Goal: Check status: Verify the current state of an ongoing process or item

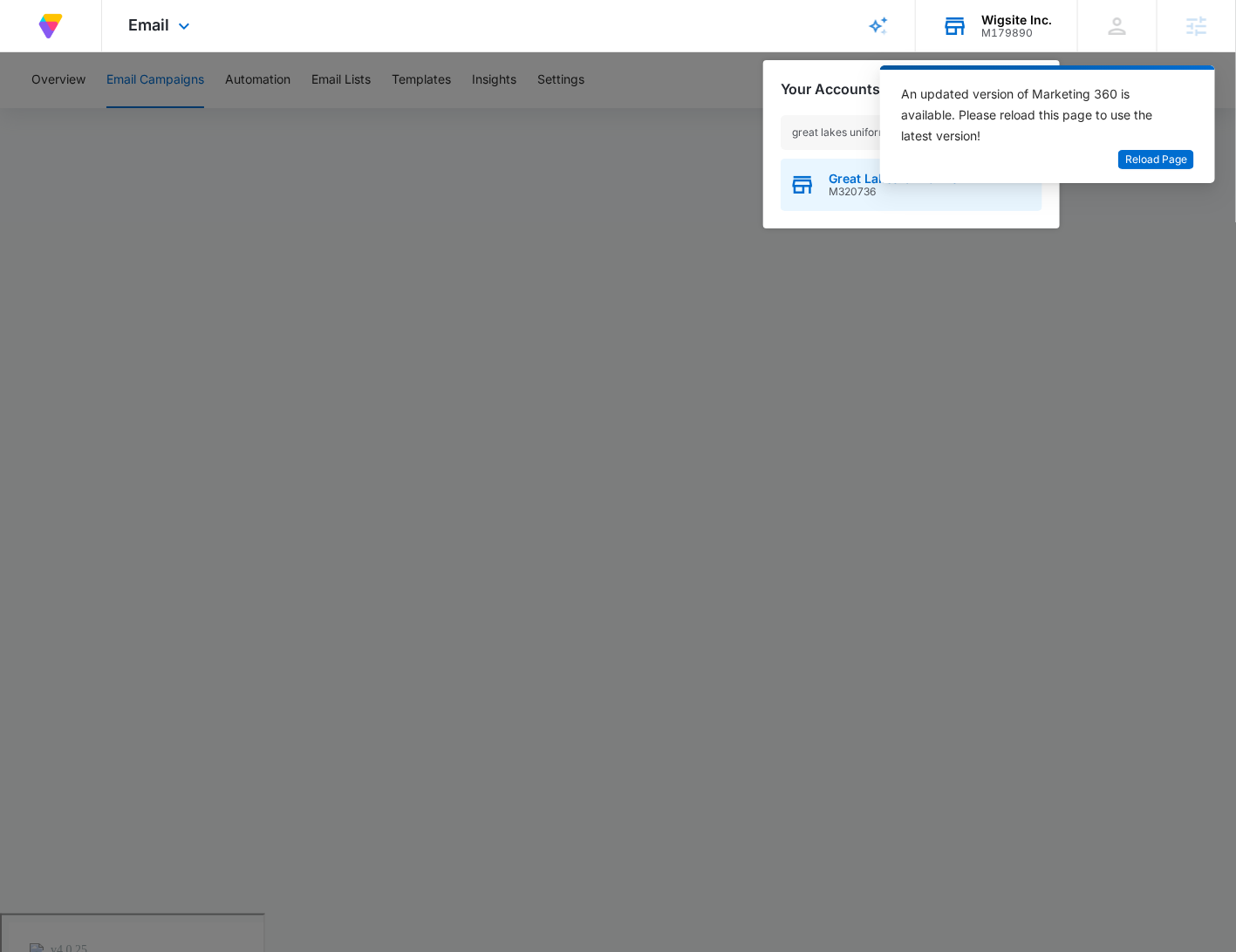
type input "great lakes uniform"
click at [846, 179] on span "Great Lakes Uniforms" at bounding box center [893, 179] width 130 height 14
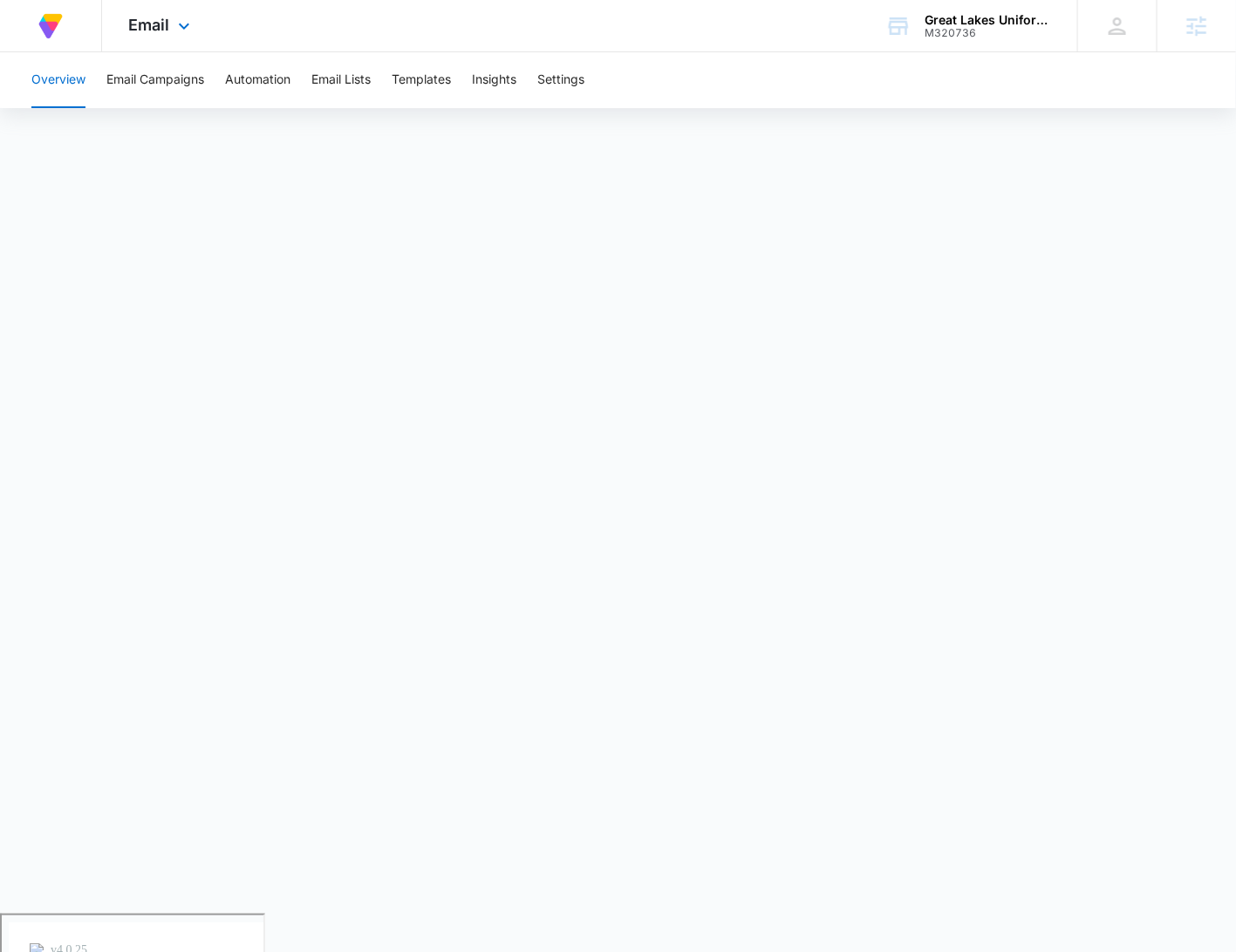
click at [168, 21] on div "Email Apps Reputation Forms CRM Email Social Payments Content Ads Intelligence …" at bounding box center [161, 26] width 119 height 52
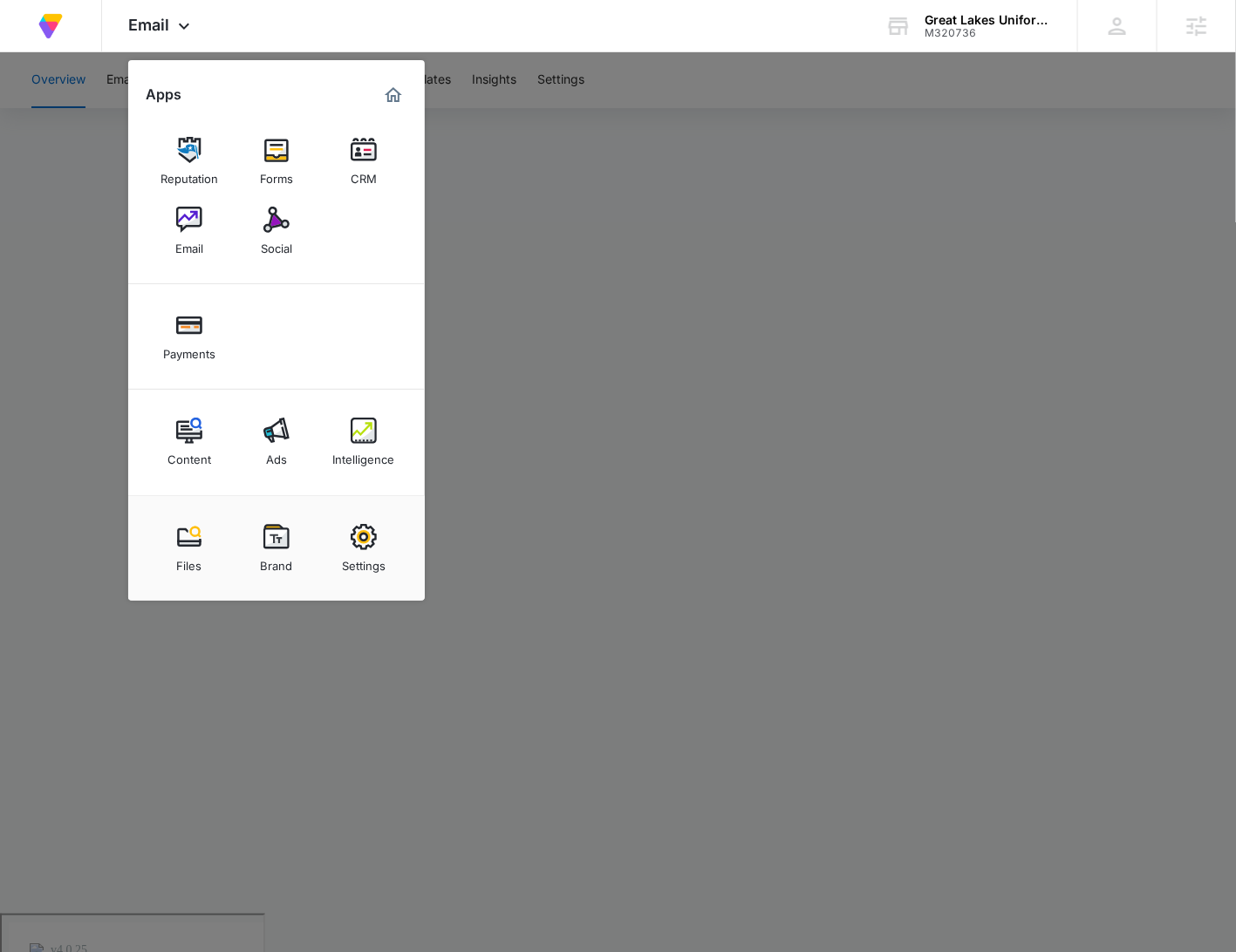
click at [286, 433] on img at bounding box center [276, 430] width 26 height 26
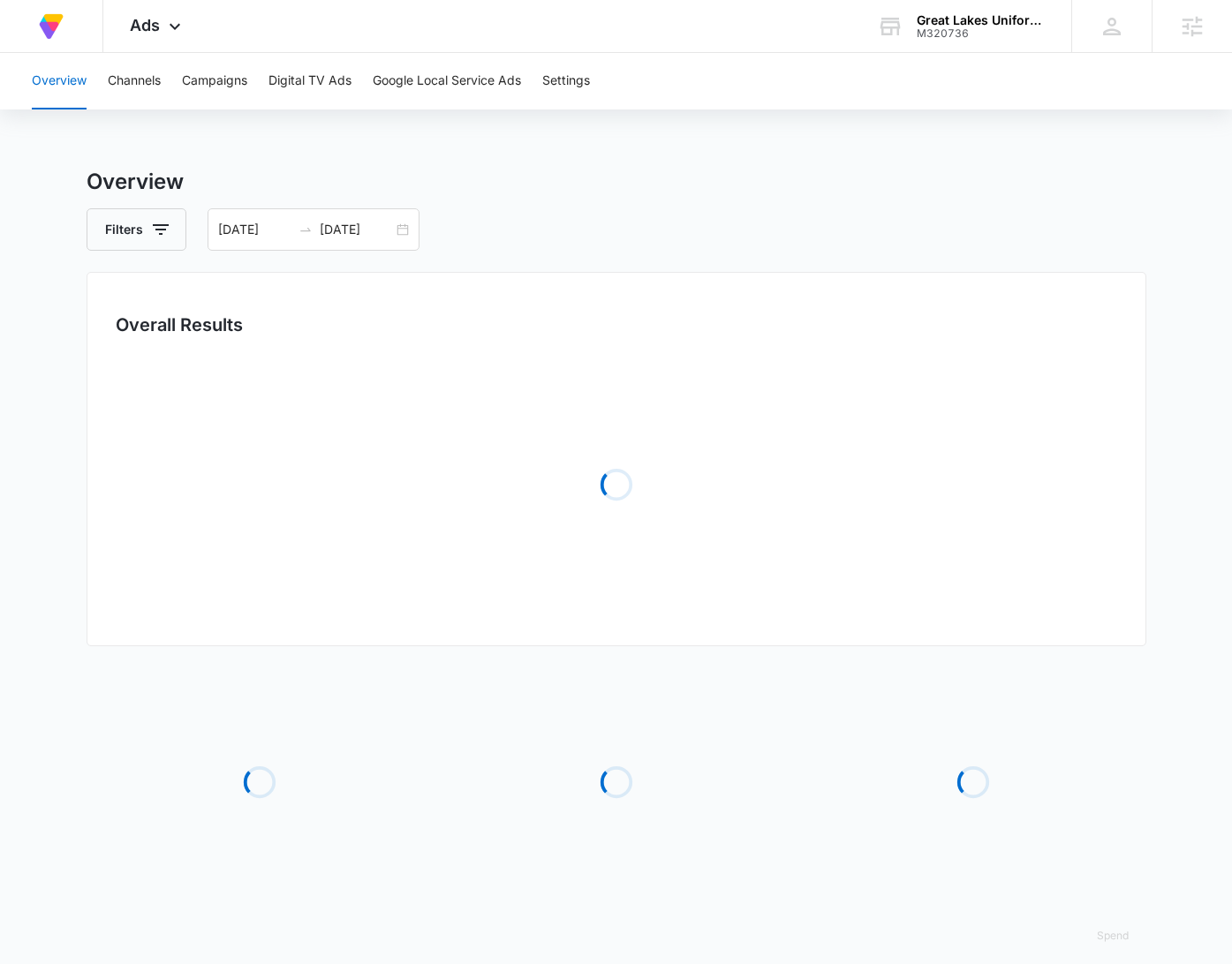
click at [254, 68] on div "Overview Channels Campaigns Digital TV Ads Google Local Service Ads Settings" at bounding box center [616, 81] width 1189 height 56
click at [240, 70] on button "Campaigns" at bounding box center [215, 81] width 65 height 56
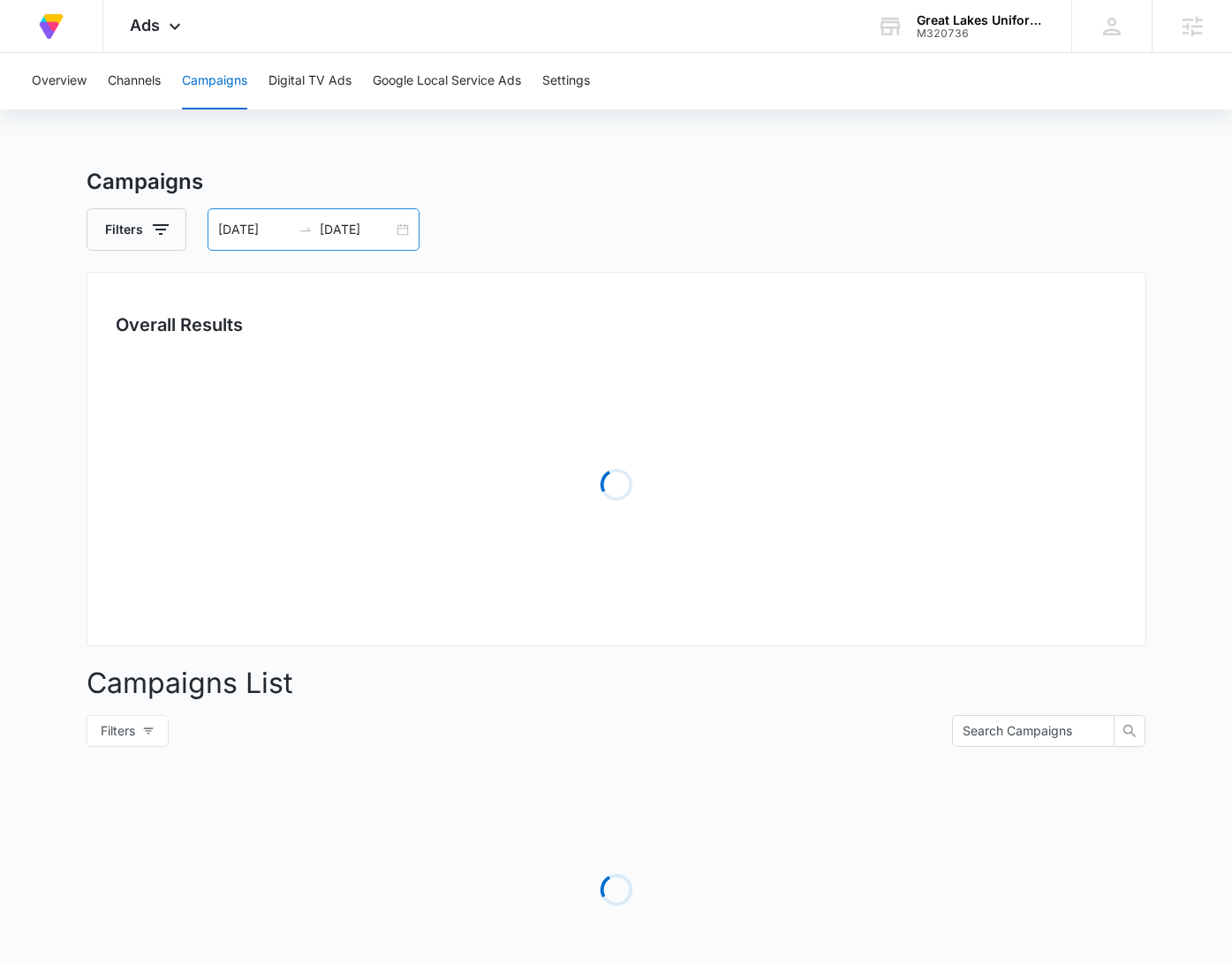
click at [402, 224] on div "06/15/2025 07/15/2025" at bounding box center [313, 229] width 212 height 43
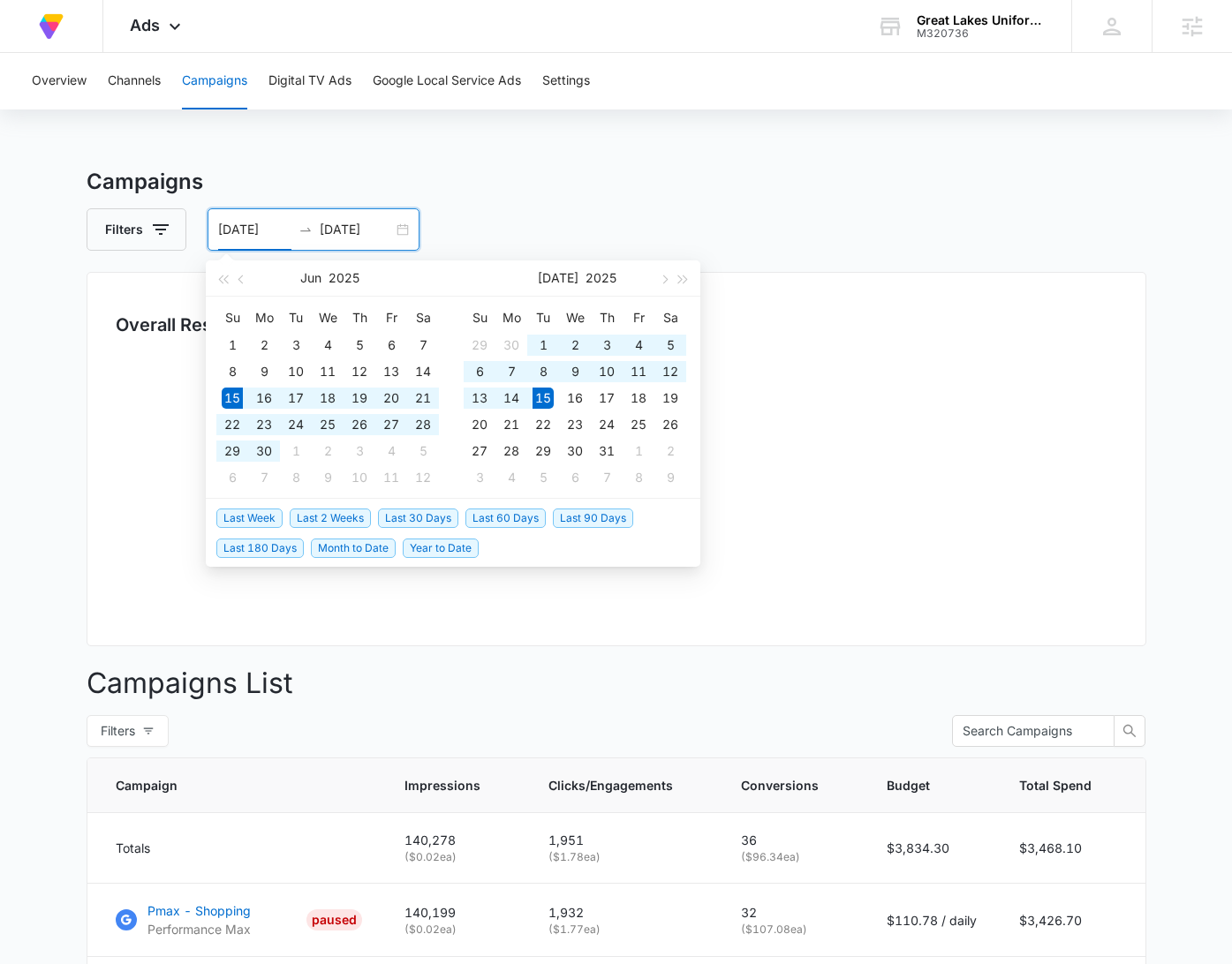
click at [405, 511] on span "Last 30 Days" at bounding box center [418, 518] width 81 height 19
type input "07/16/2025"
type input "08/15/2025"
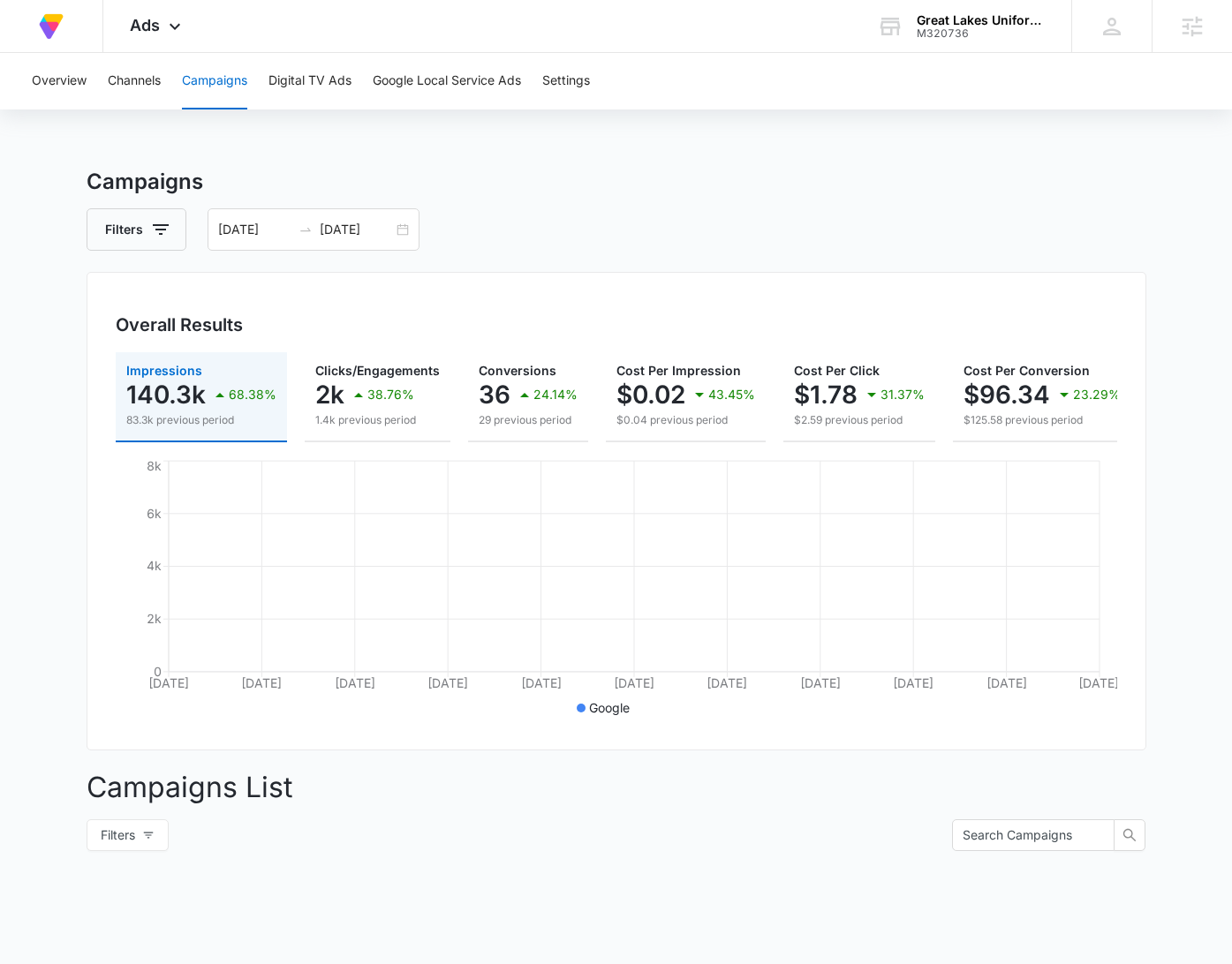
click at [787, 262] on div "Campaigns Filters 07/16/2025 08/15/2025 Overall Results Impressions 140.3k 68.3…" at bounding box center [616, 678] width 1060 height 1025
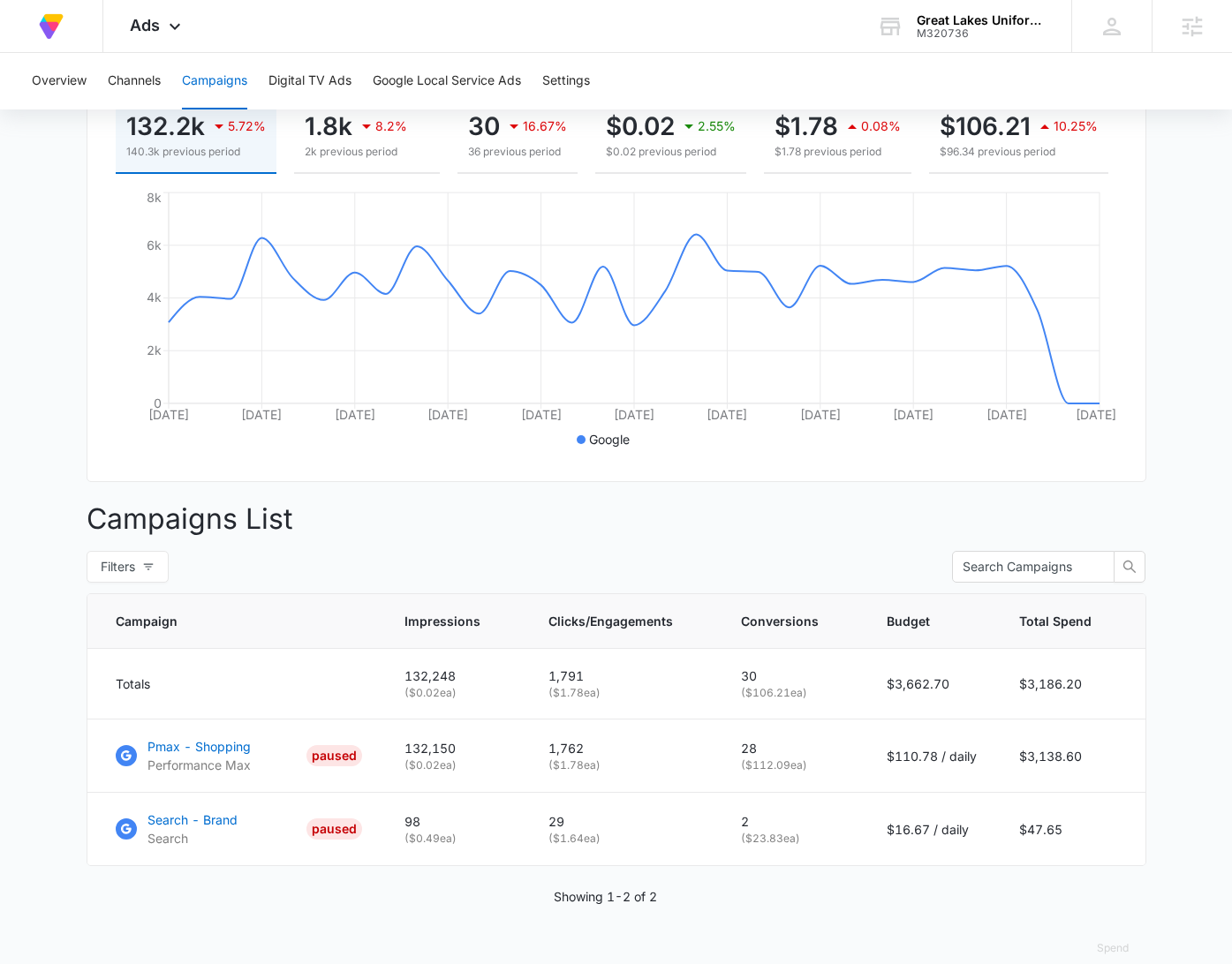
scroll to position [168, 0]
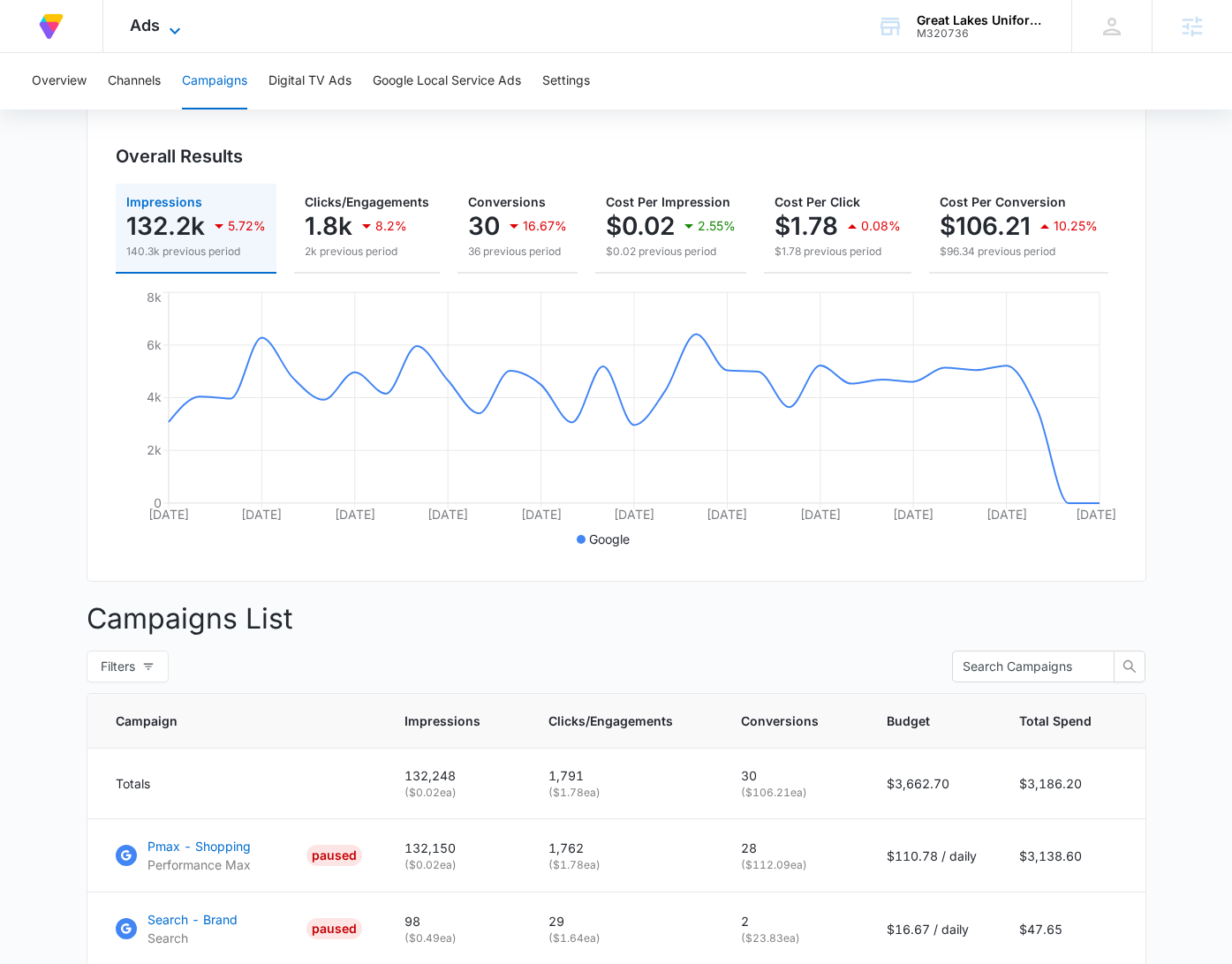
click at [169, 21] on icon at bounding box center [174, 30] width 21 height 21
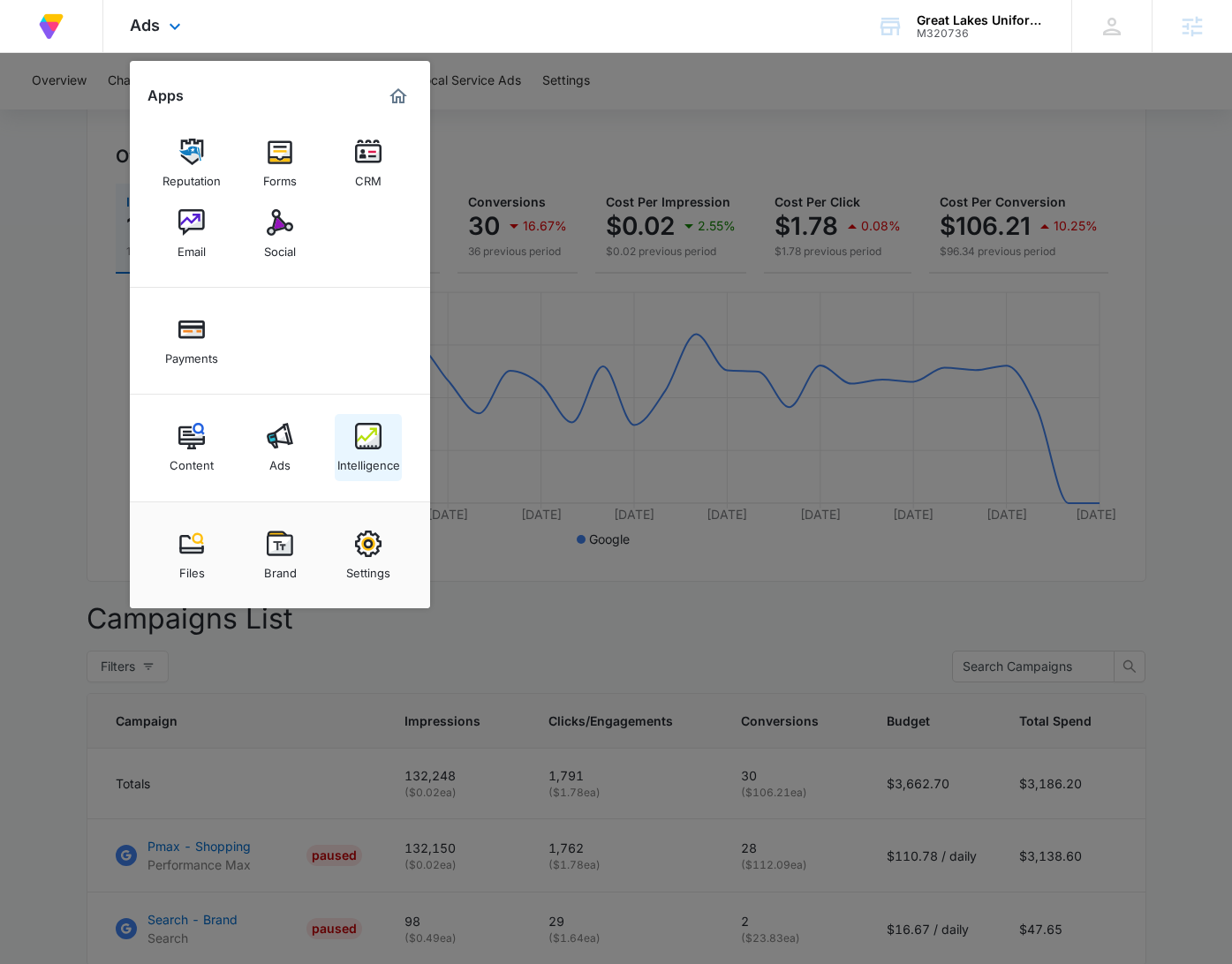
click at [374, 430] on img at bounding box center [368, 435] width 26 height 26
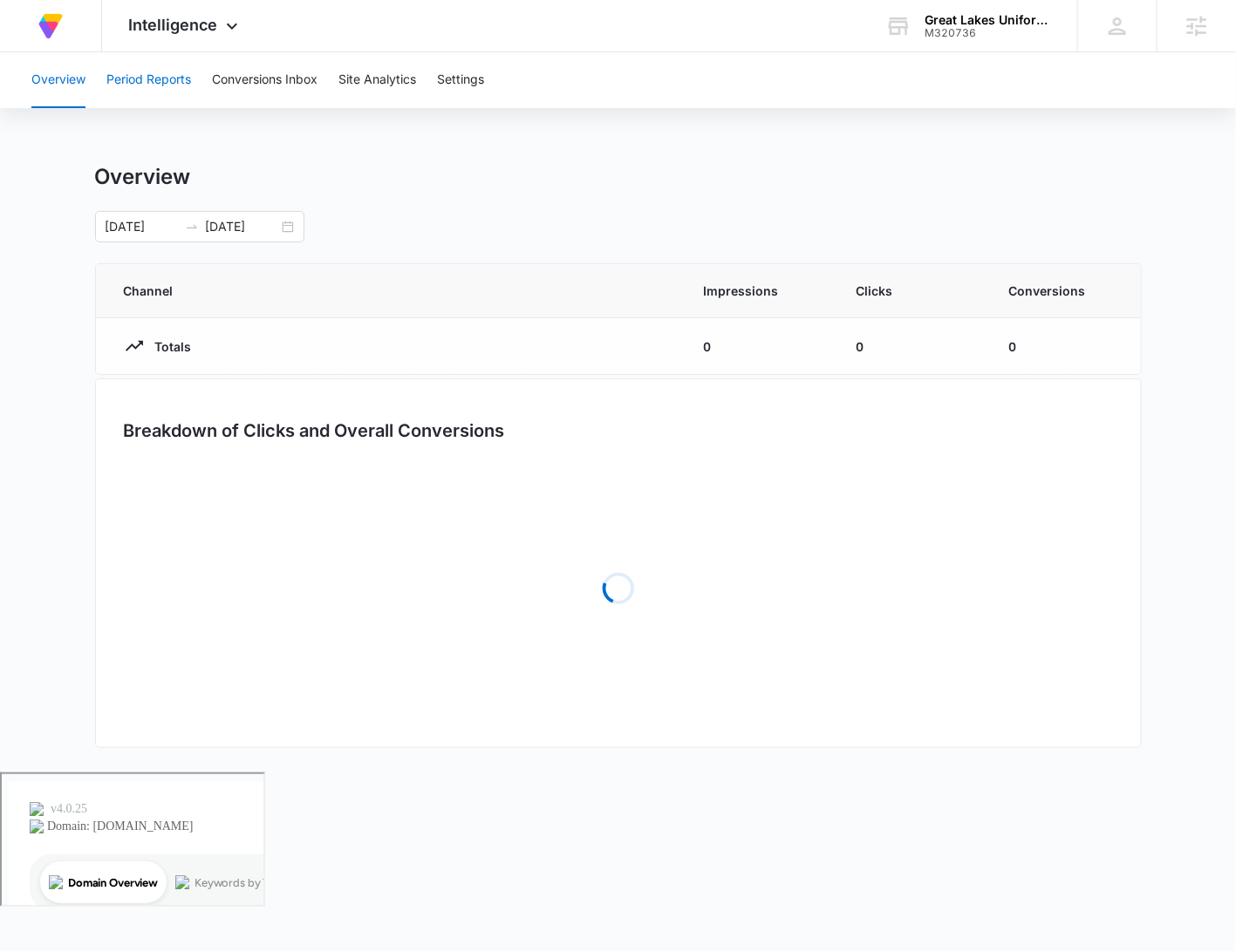
click at [142, 80] on button "Period Reports" at bounding box center [148, 80] width 85 height 55
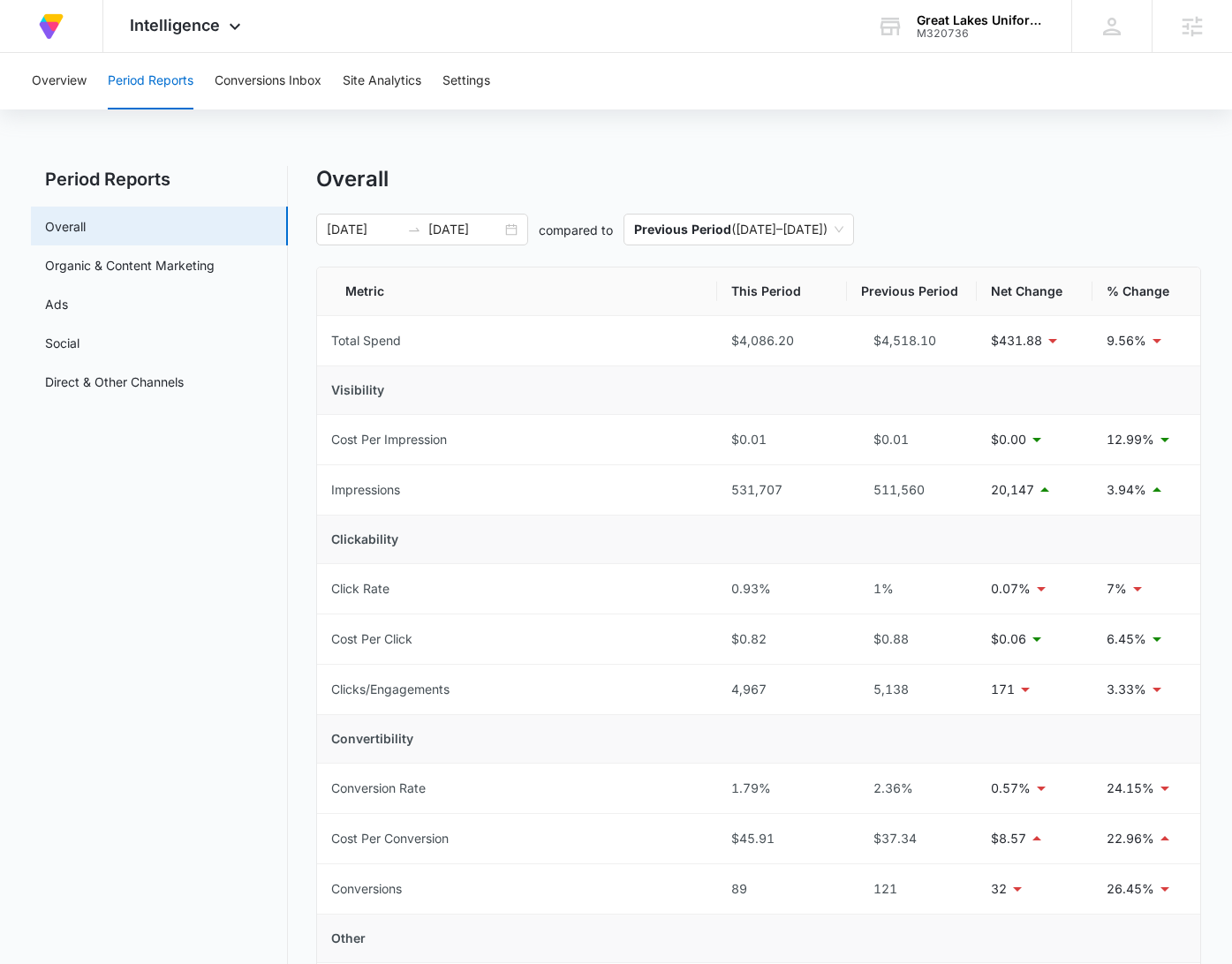
click at [671, 84] on div "Overview Period Reports Conversions Inbox Site Analytics Settings" at bounding box center [616, 81] width 1189 height 56
click at [653, 99] on div "Overview Period Reports Conversions Inbox Site Analytics Settings" at bounding box center [616, 81] width 1189 height 56
click at [952, 27] on div "M320736" at bounding box center [981, 33] width 129 height 13
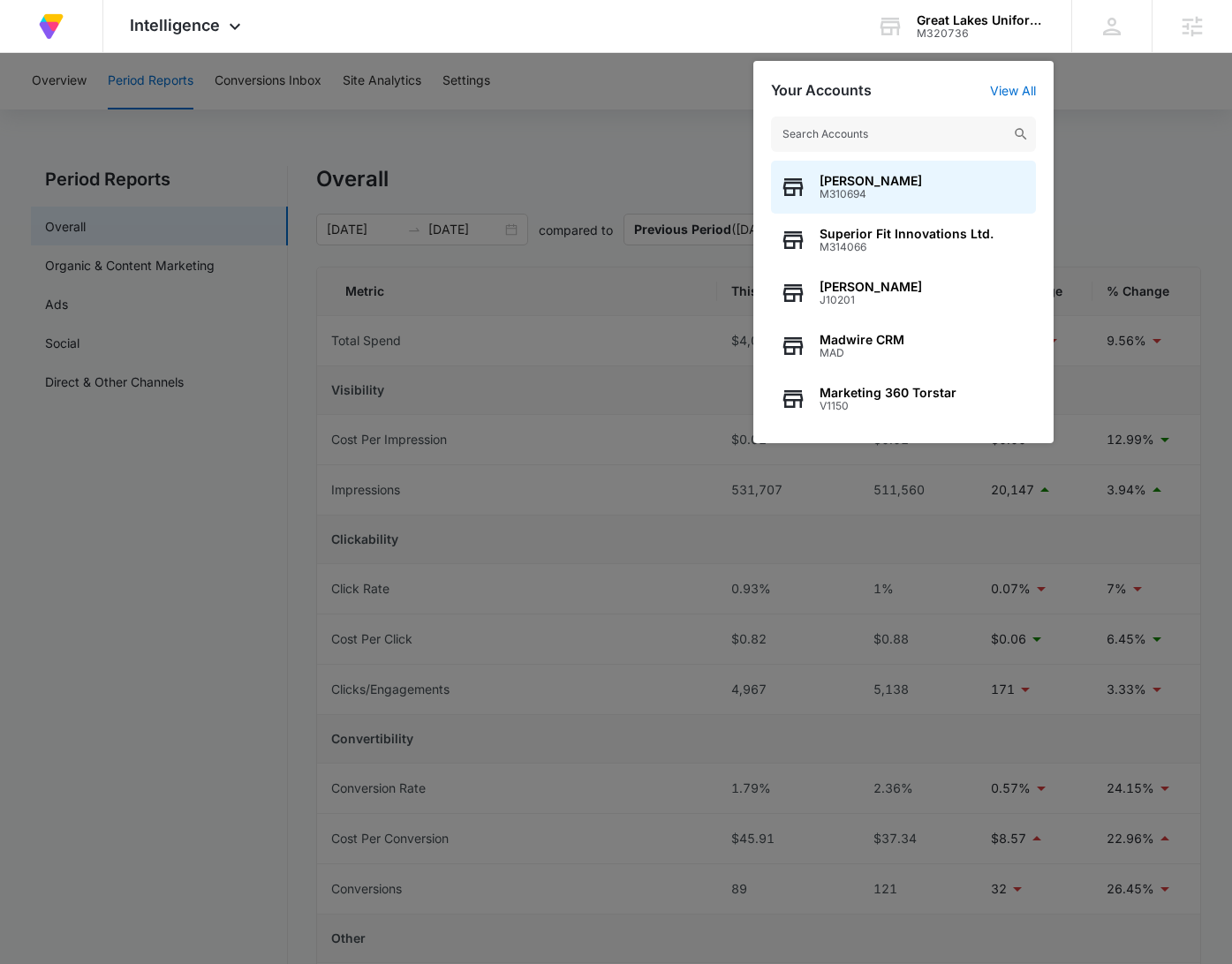
click at [1096, 149] on div at bounding box center [616, 482] width 1232 height 964
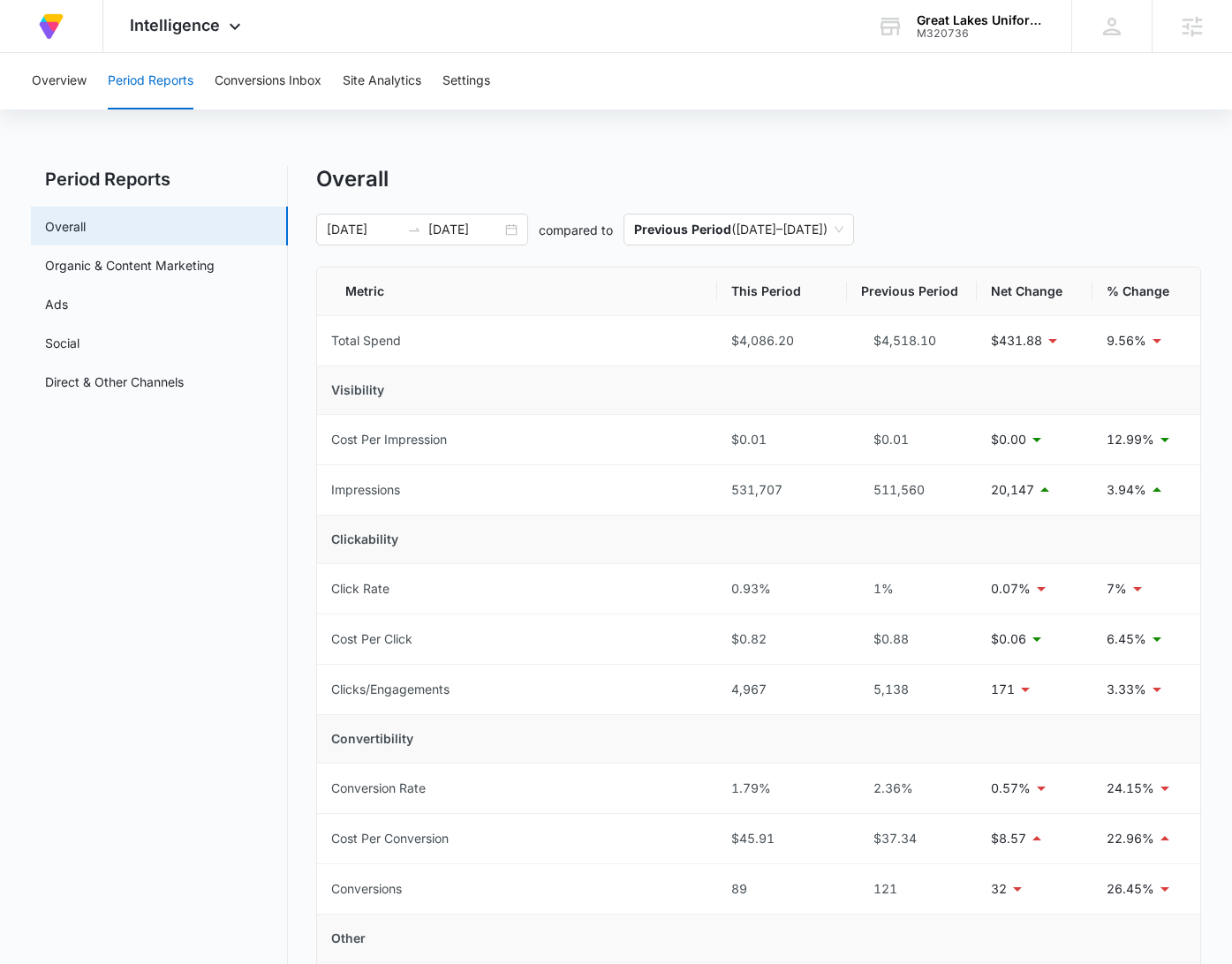
click at [854, 162] on div "Overview Period Reports Conversions Inbox Site Analytics Settings Period Report…" at bounding box center [616, 803] width 1232 height 1499
click at [917, 160] on div "Overview Period Reports Conversions Inbox Site Analytics Settings Period Report…" at bounding box center [616, 803] width 1232 height 1499
click at [618, 157] on div "Overview Period Reports Conversions Inbox Site Analytics Settings Period Report…" at bounding box center [616, 803] width 1232 height 1499
click at [68, 295] on link "Ads" at bounding box center [56, 304] width 23 height 18
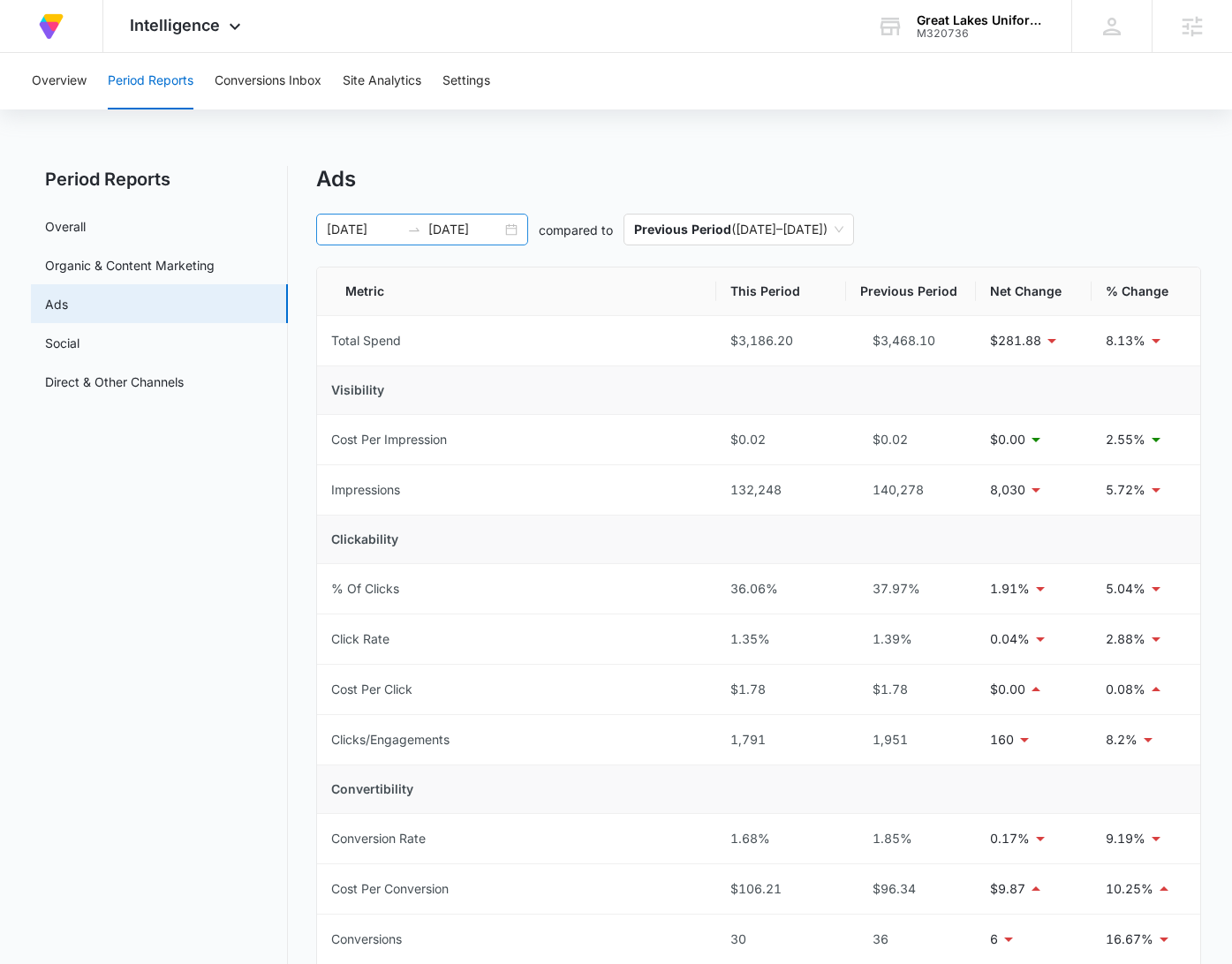
click at [509, 231] on div "07/16/2025 08/15/2025" at bounding box center [422, 229] width 212 height 32
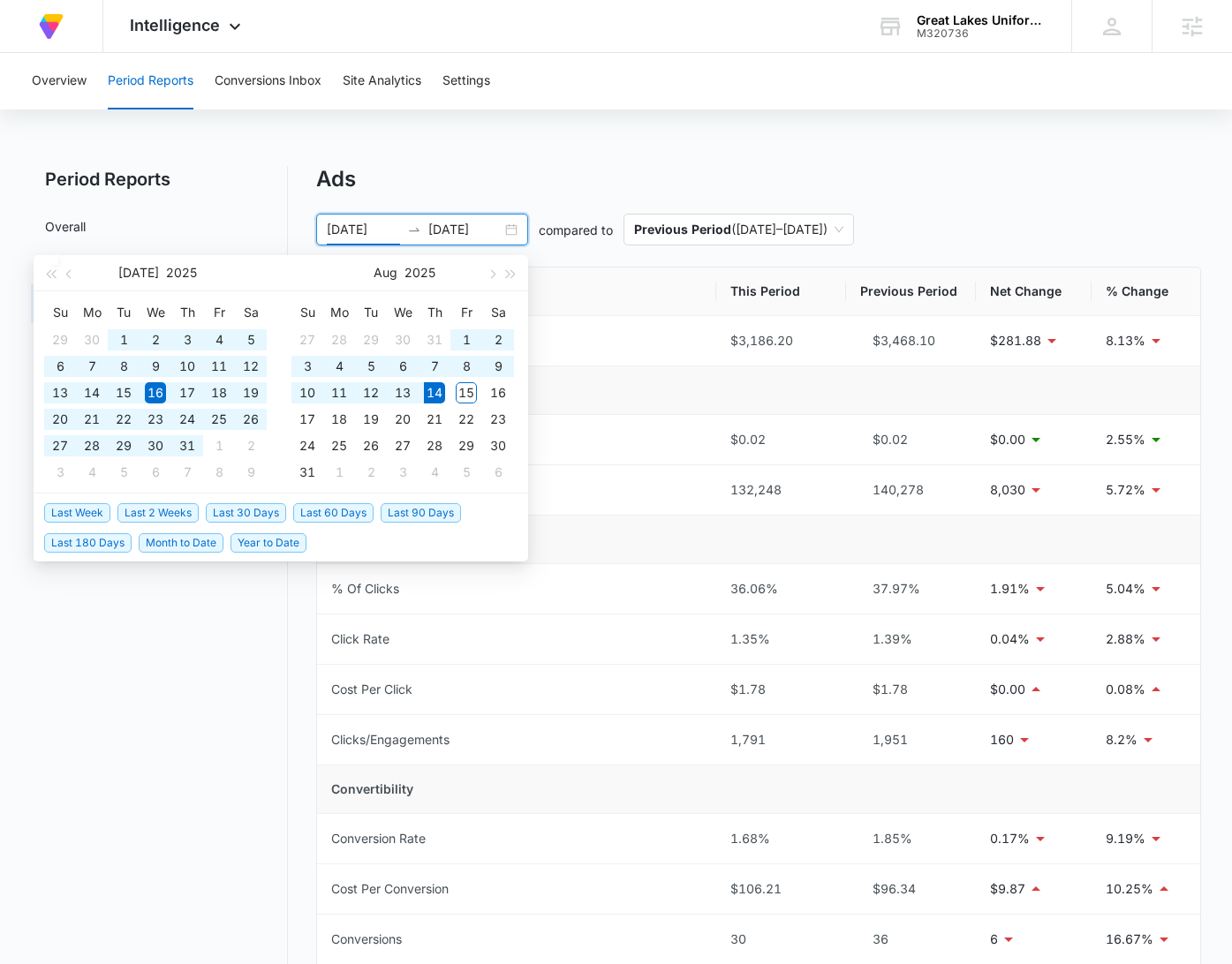
click at [333, 507] on span "Last 60 Days" at bounding box center [333, 512] width 81 height 19
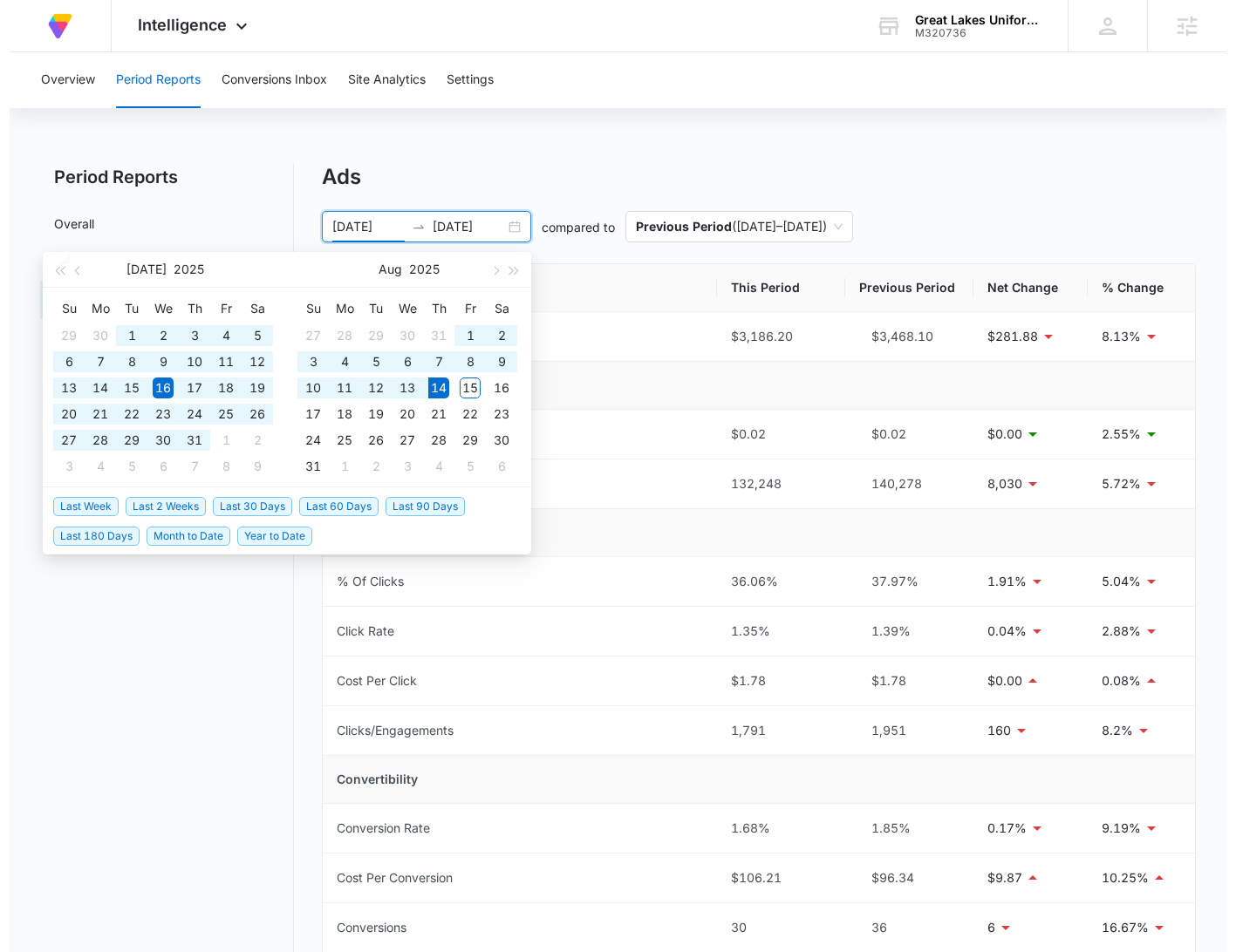
type input "06/15/2025"
type input "08/14/2025"
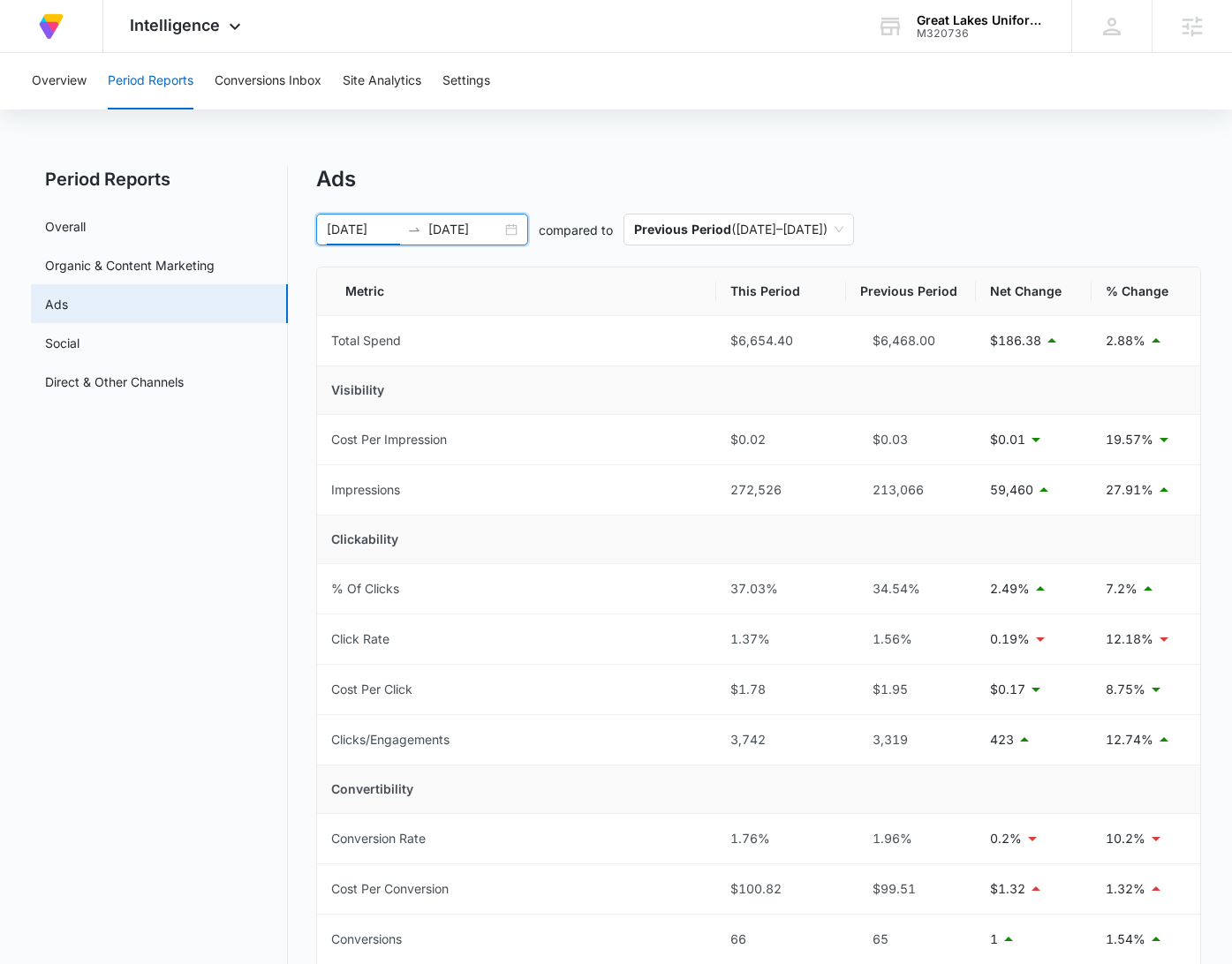
click at [1045, 184] on div "Ads" at bounding box center [759, 178] width 885 height 26
click at [1046, 192] on div "Ads" at bounding box center [759, 178] width 885 height 26
click at [1045, 194] on div "Ads 06/15/2025 08/14/2025 compared to Previous Period ( 04/15/2025 – 06/14/2025…" at bounding box center [759, 711] width 885 height 1092
click at [143, 256] on link "Organic & Content Marketing" at bounding box center [129, 265] width 169 height 18
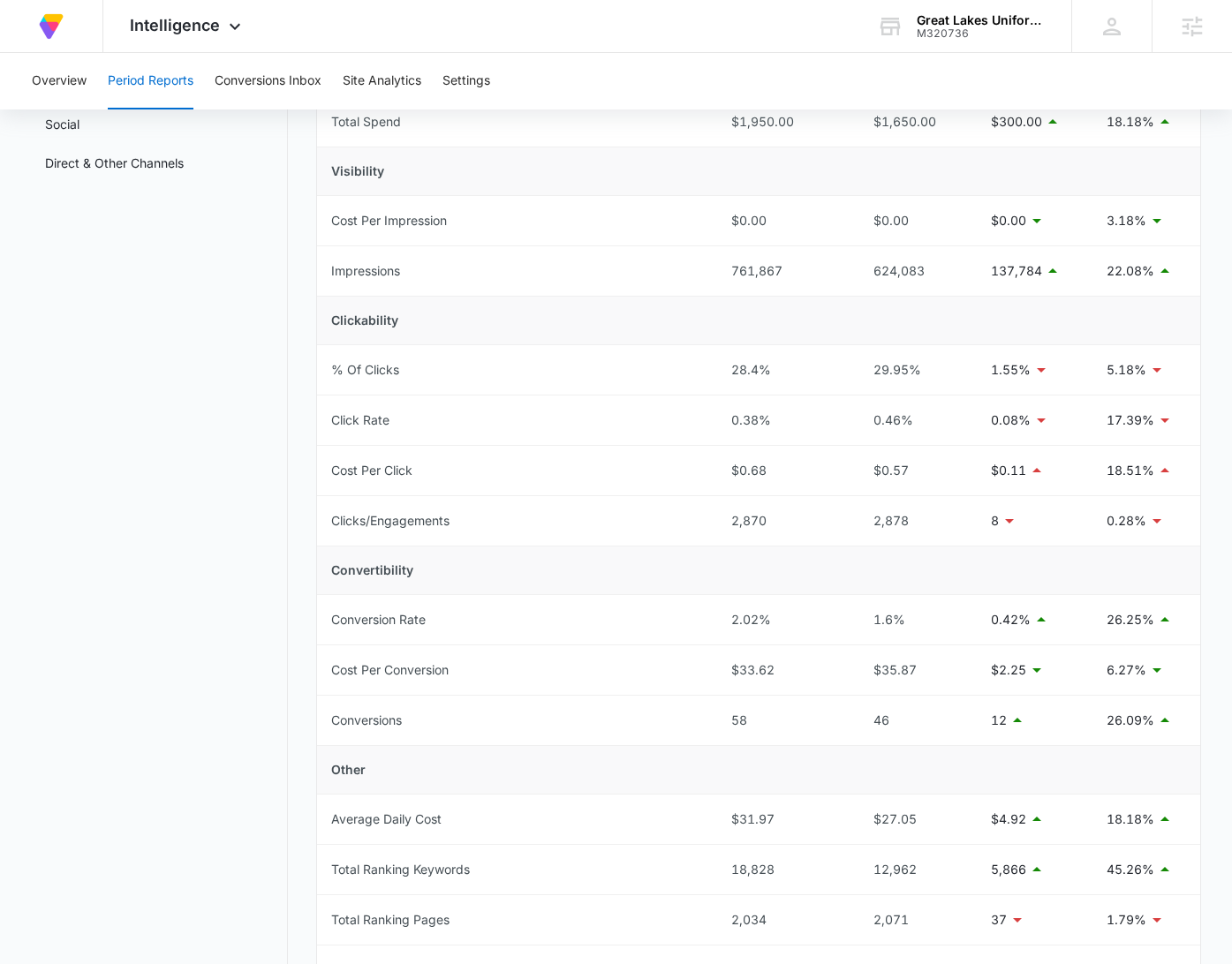
scroll to position [220, 0]
click at [285, 430] on nav "Period Reports Overall Organic & Content Marketing Ads Social Direct & Other Ch…" at bounding box center [159, 552] width 257 height 1214
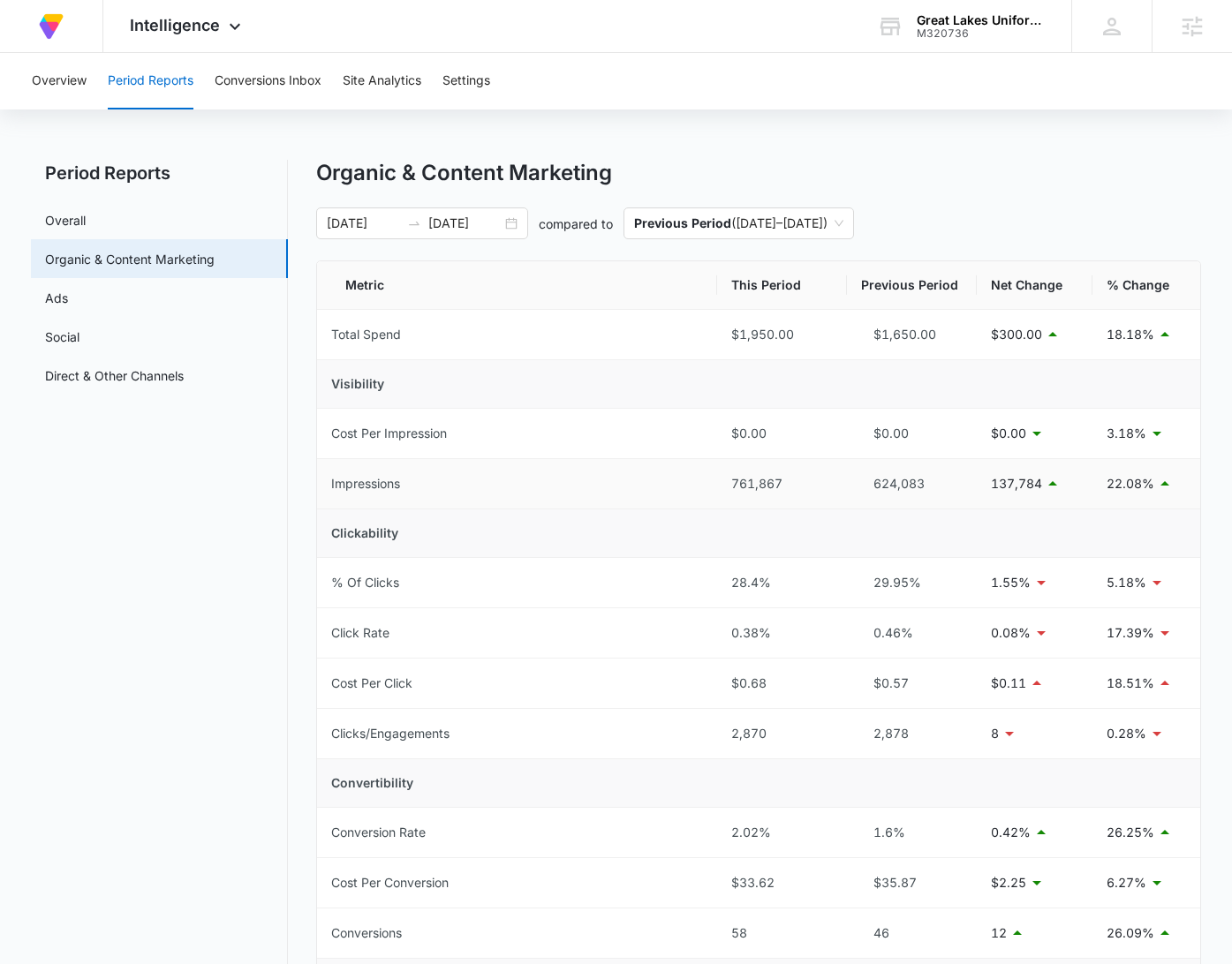
scroll to position [0, 0]
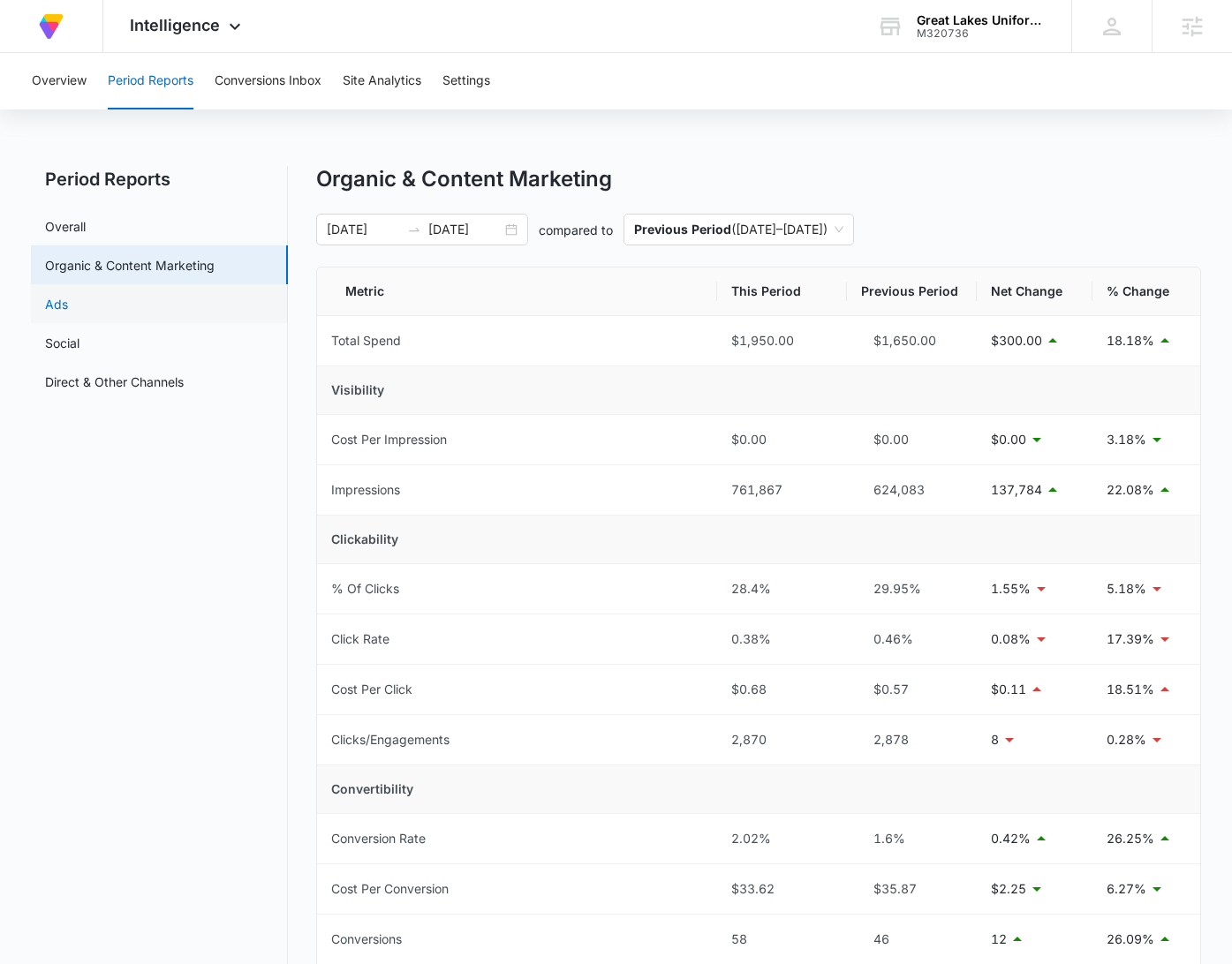
click at [45, 303] on link "Ads" at bounding box center [56, 304] width 23 height 18
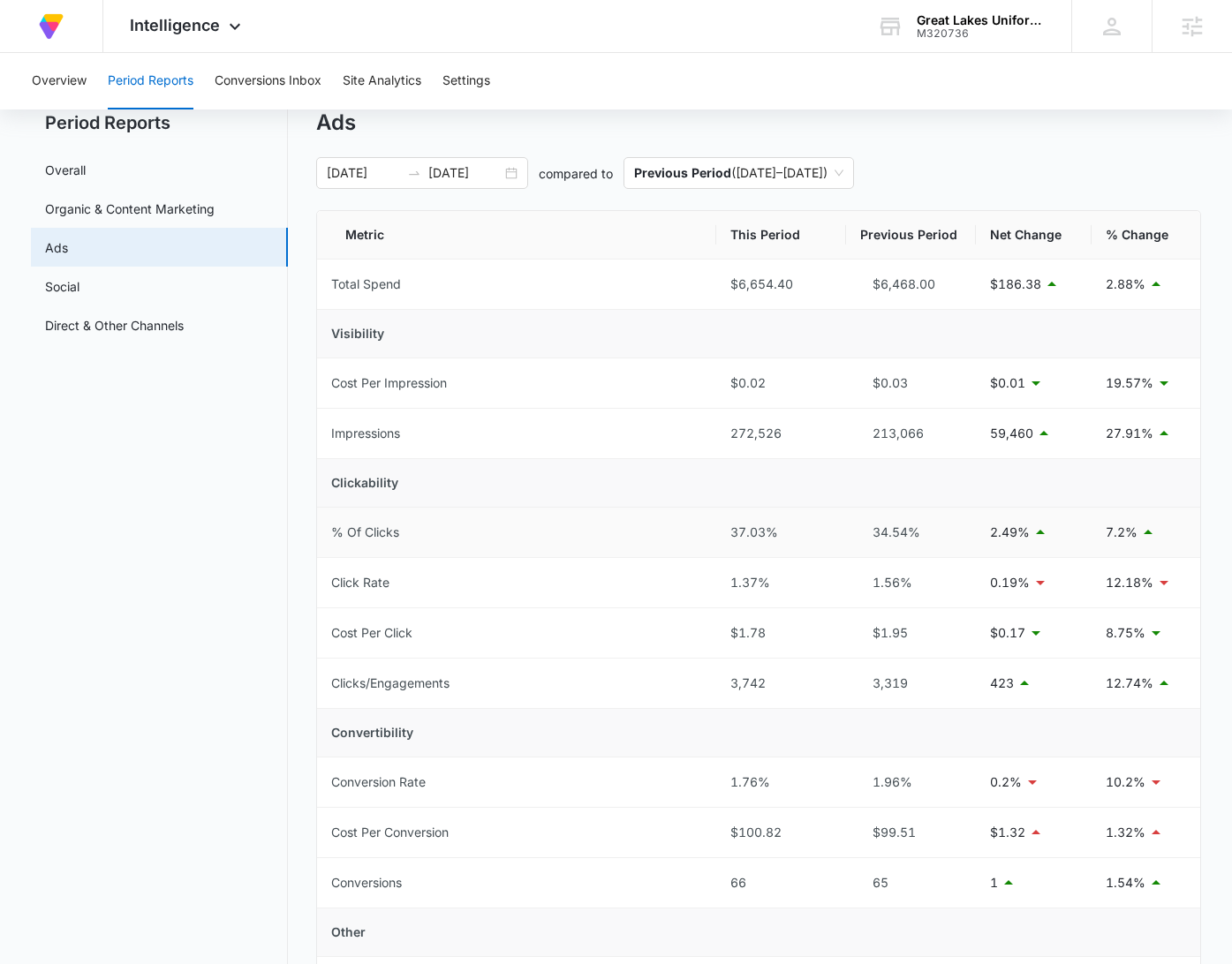
scroll to position [88, 0]
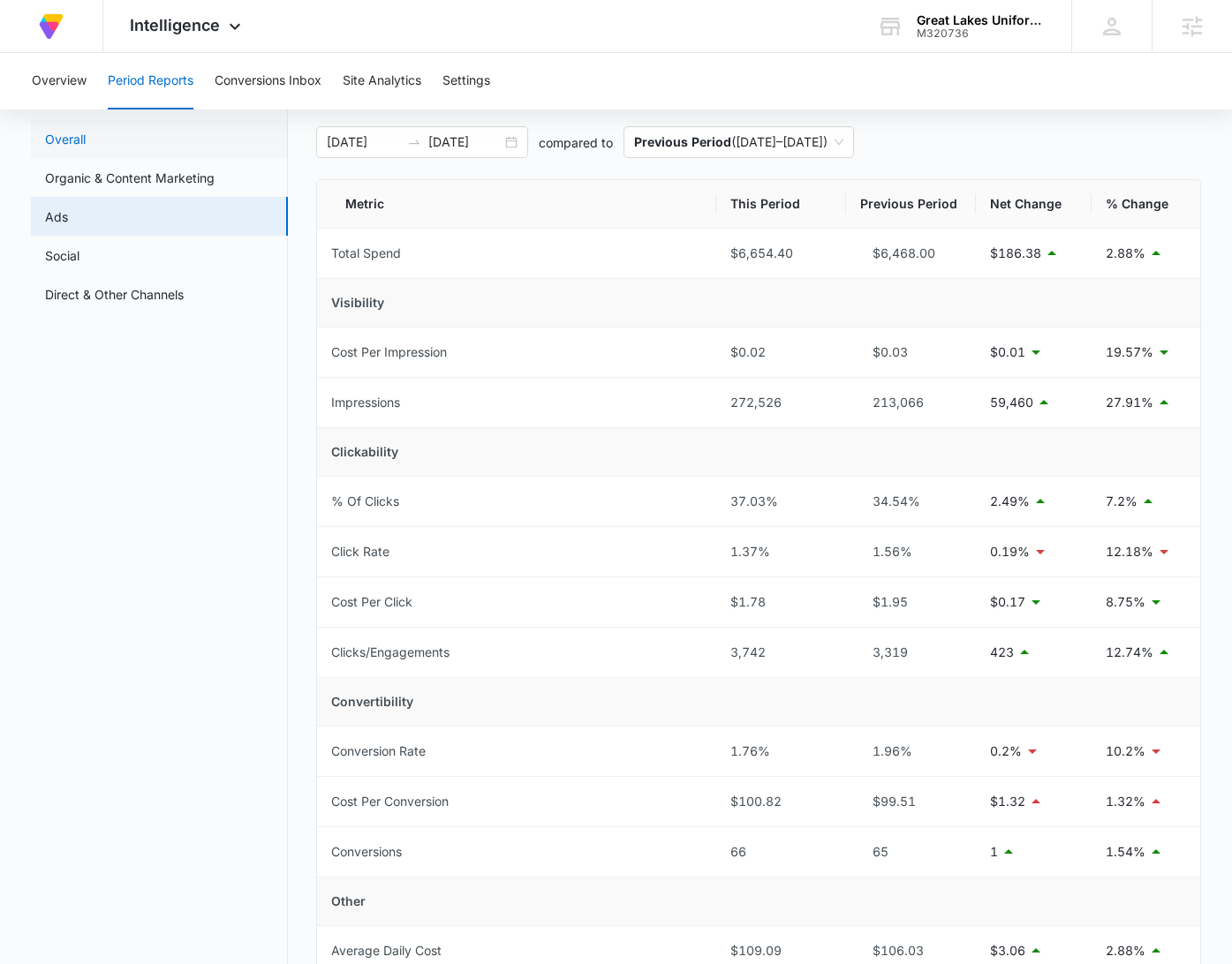
click at [86, 142] on link "Overall" at bounding box center [65, 138] width 41 height 18
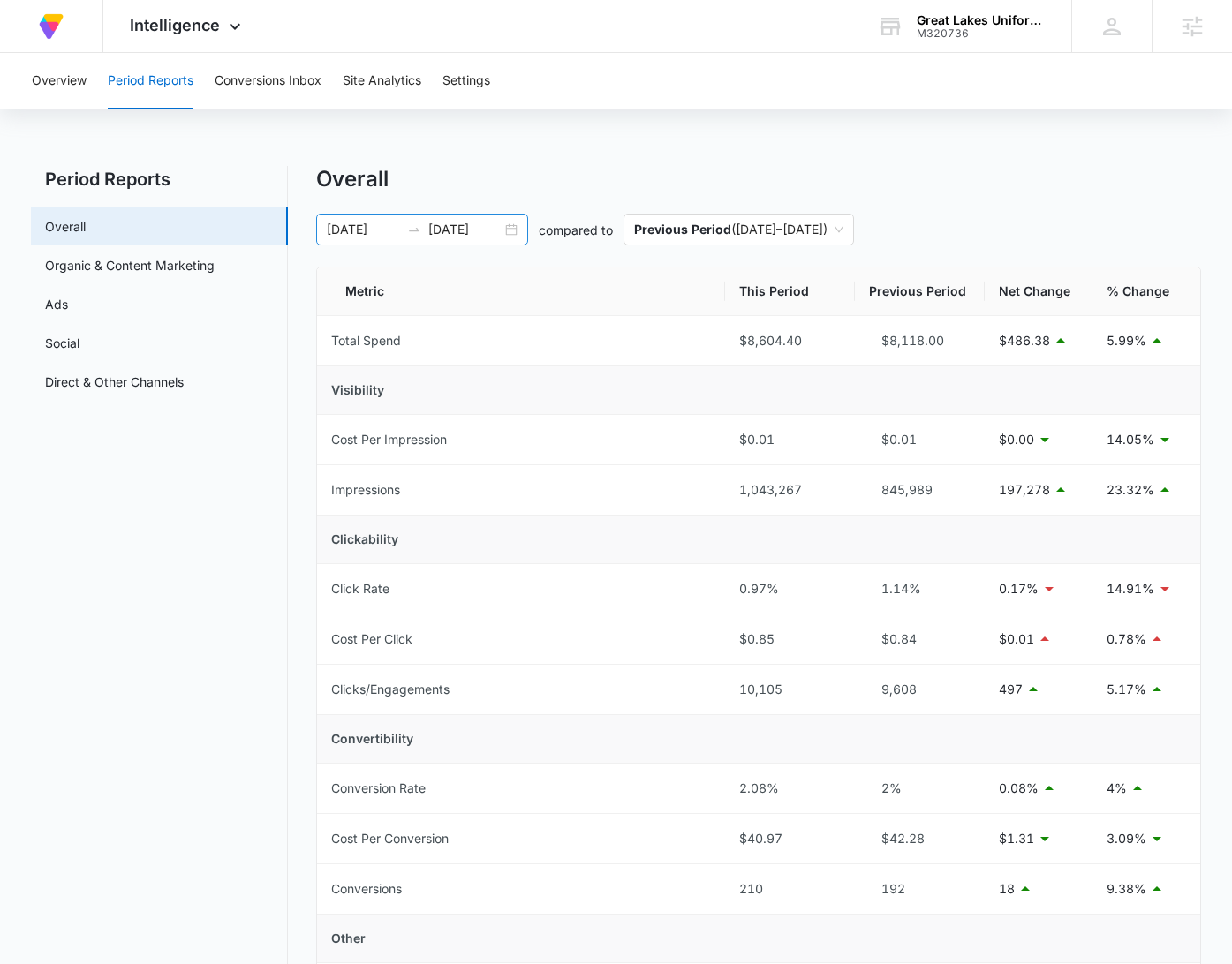
click at [520, 234] on div "06/15/2025 08/14/2025" at bounding box center [422, 229] width 212 height 32
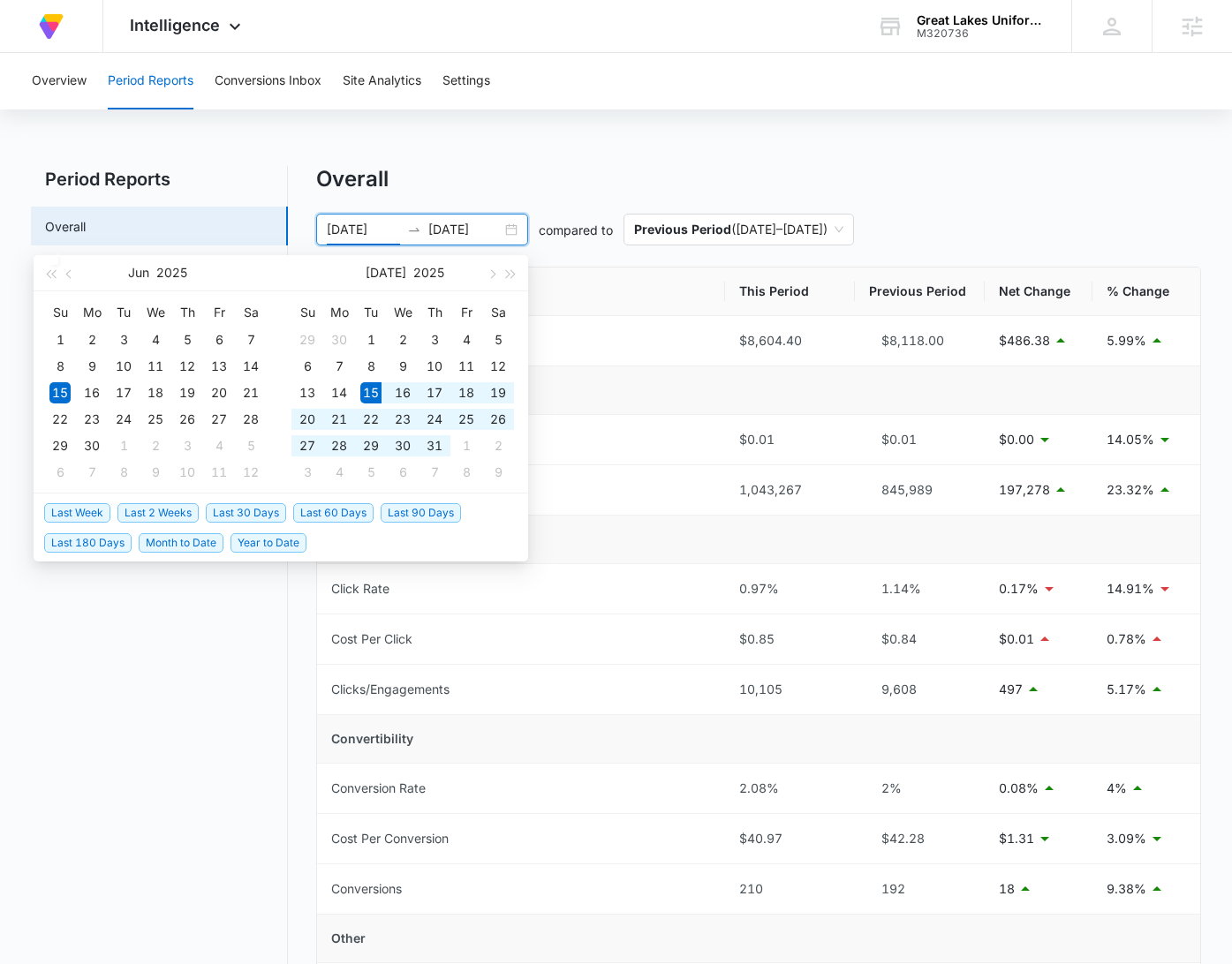
click at [263, 510] on span "Last 30 Days" at bounding box center [245, 512] width 81 height 19
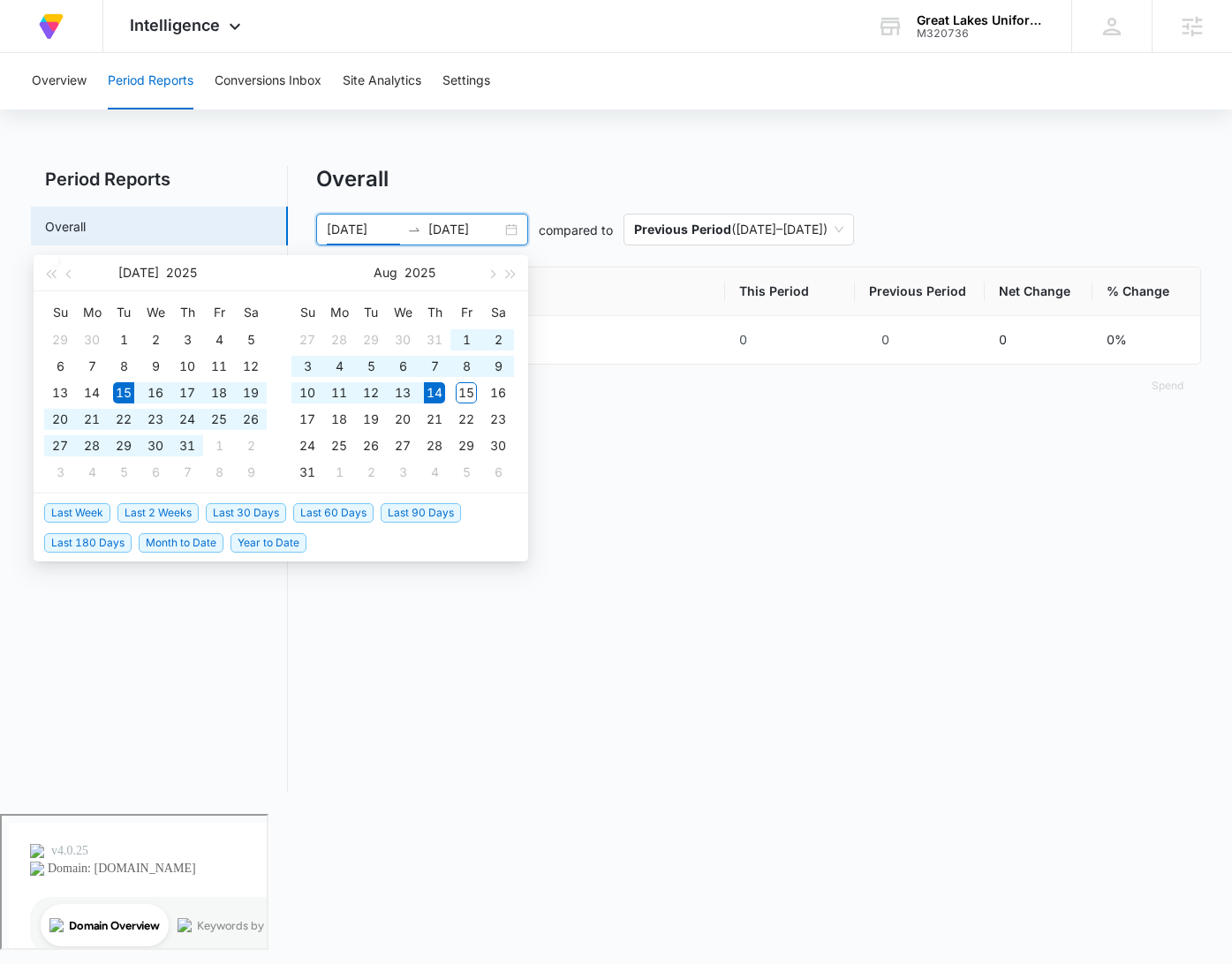
type input "07/15/2025"
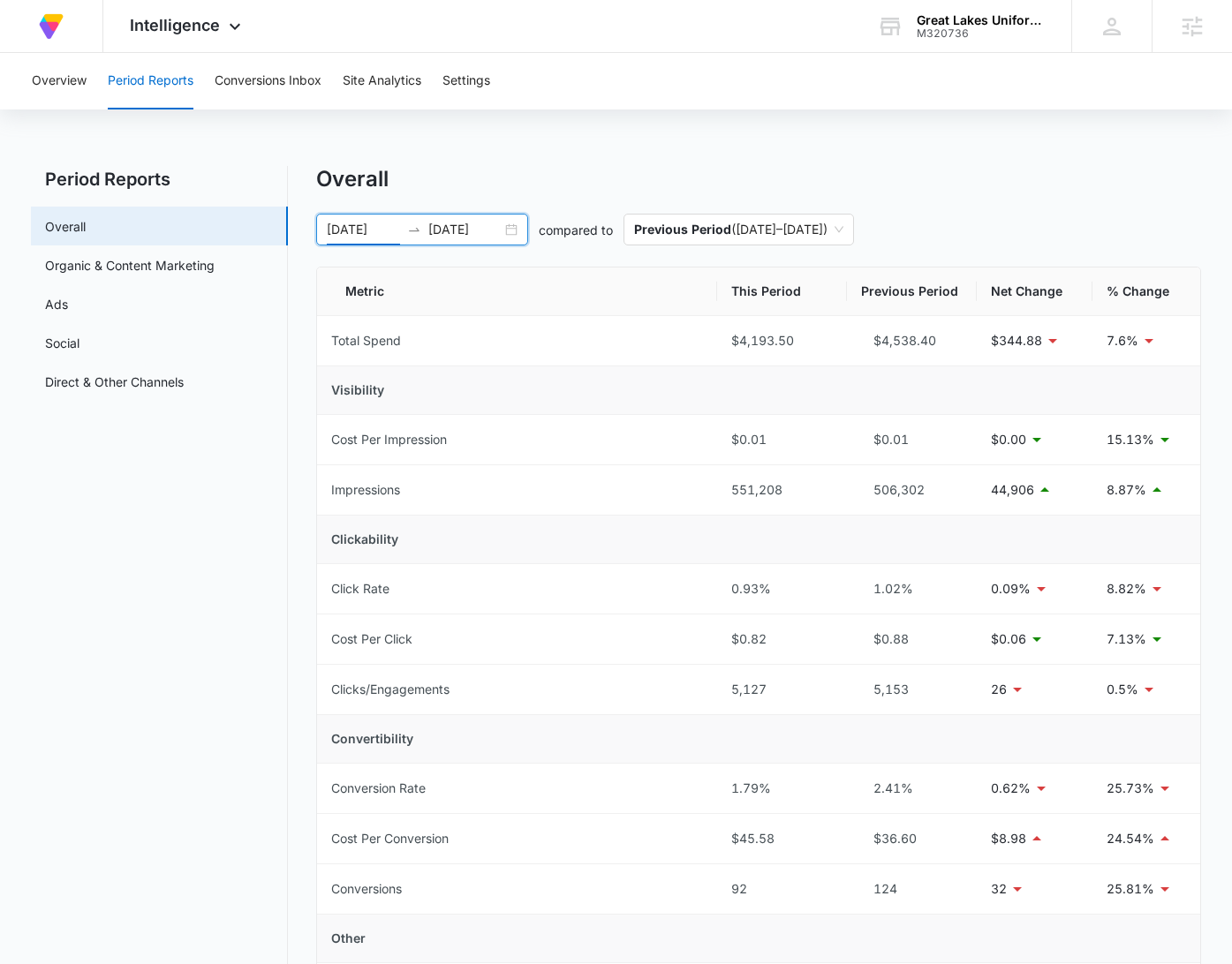
click at [997, 192] on div "Overall" at bounding box center [759, 178] width 885 height 26
click at [80, 344] on link "Social" at bounding box center [62, 343] width 34 height 18
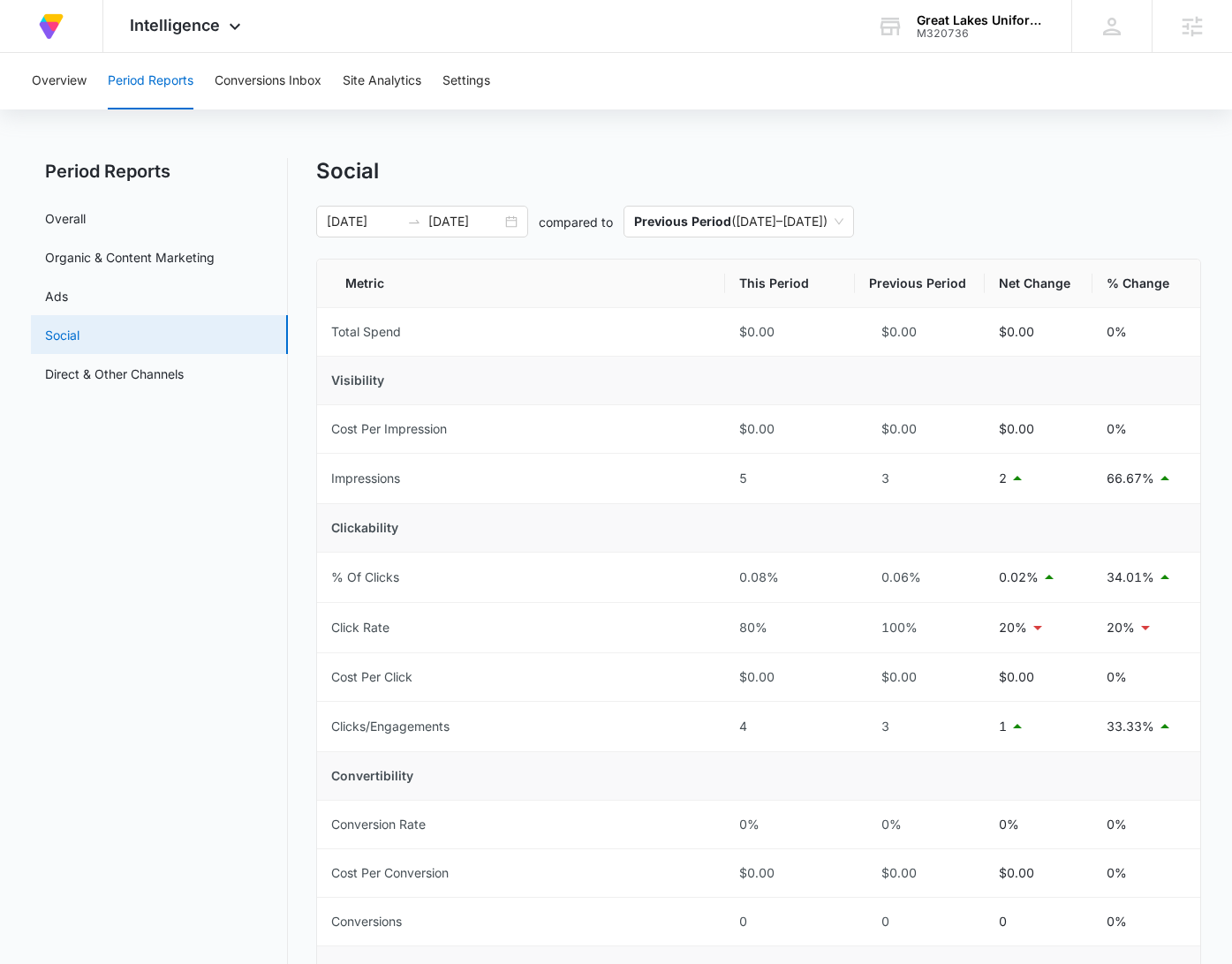
scroll to position [5, 0]
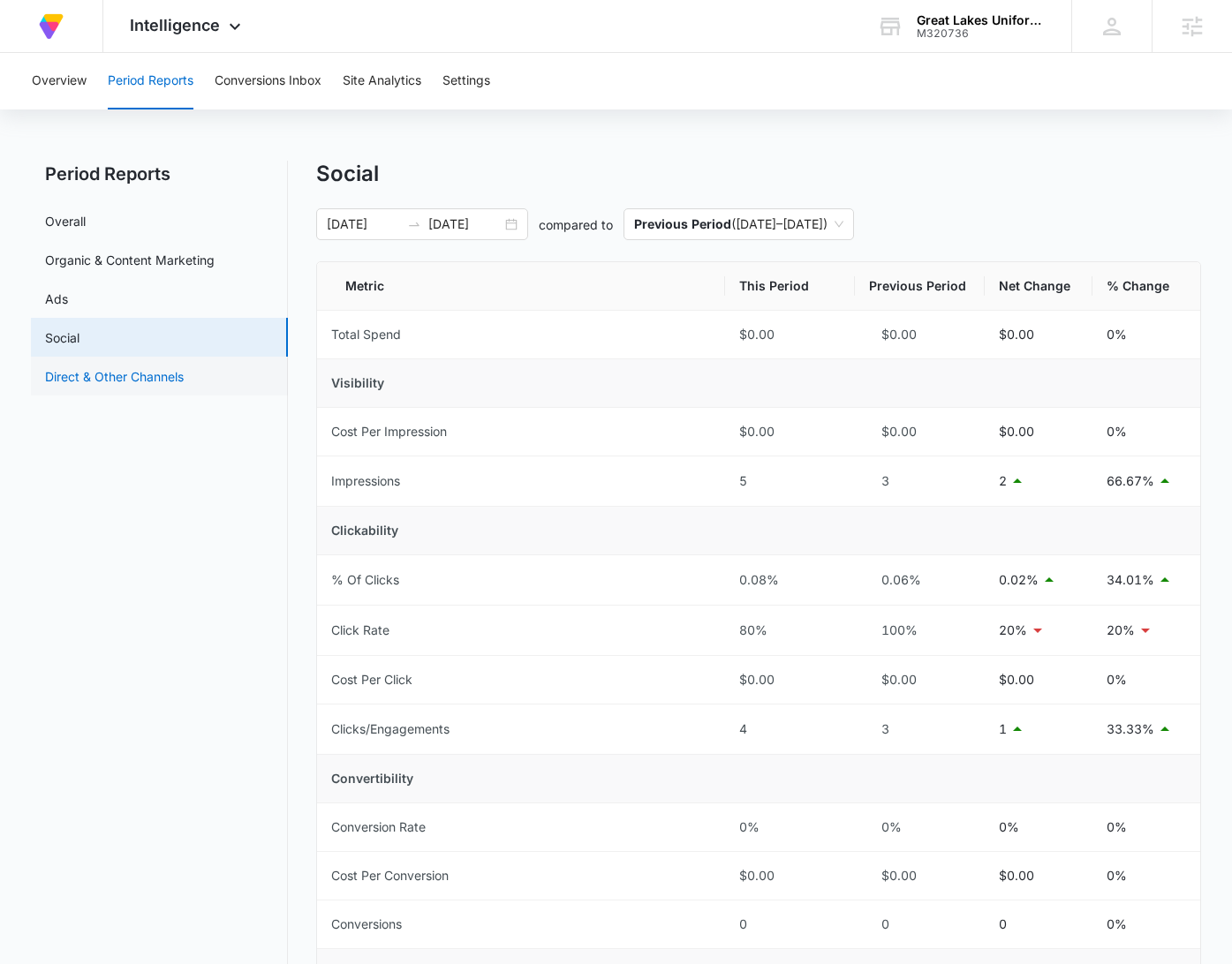
click at [184, 374] on link "Direct & Other Channels" at bounding box center [114, 377] width 138 height 18
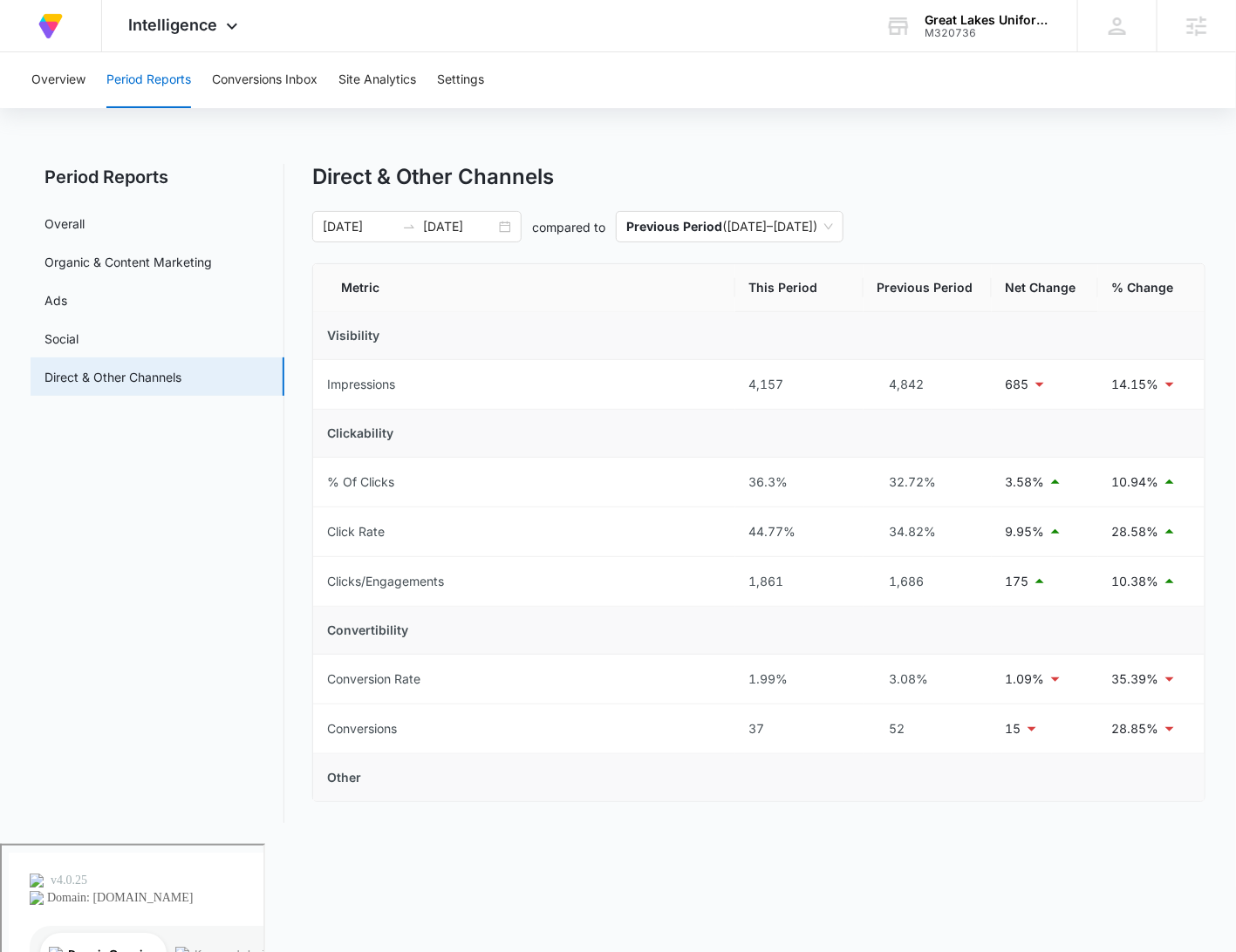
click at [961, 164] on div "Direct & Other Channels" at bounding box center [758, 176] width 892 height 26
click at [966, 164] on div "Direct & Other Channels" at bounding box center [758, 176] width 892 height 26
